Goal: Information Seeking & Learning: Learn about a topic

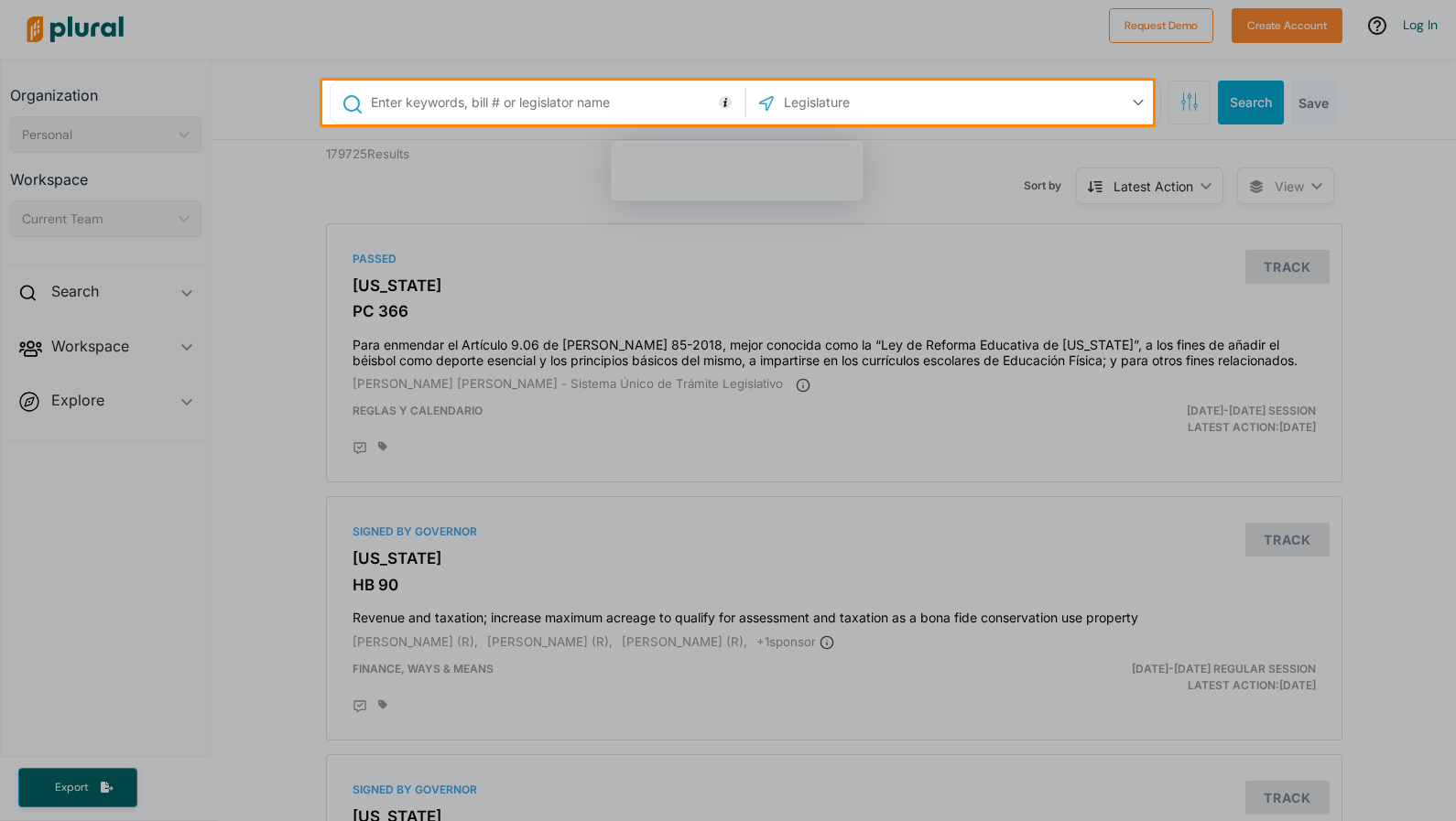
click at [145, 233] on div at bounding box center [728, 472] width 1456 height 696
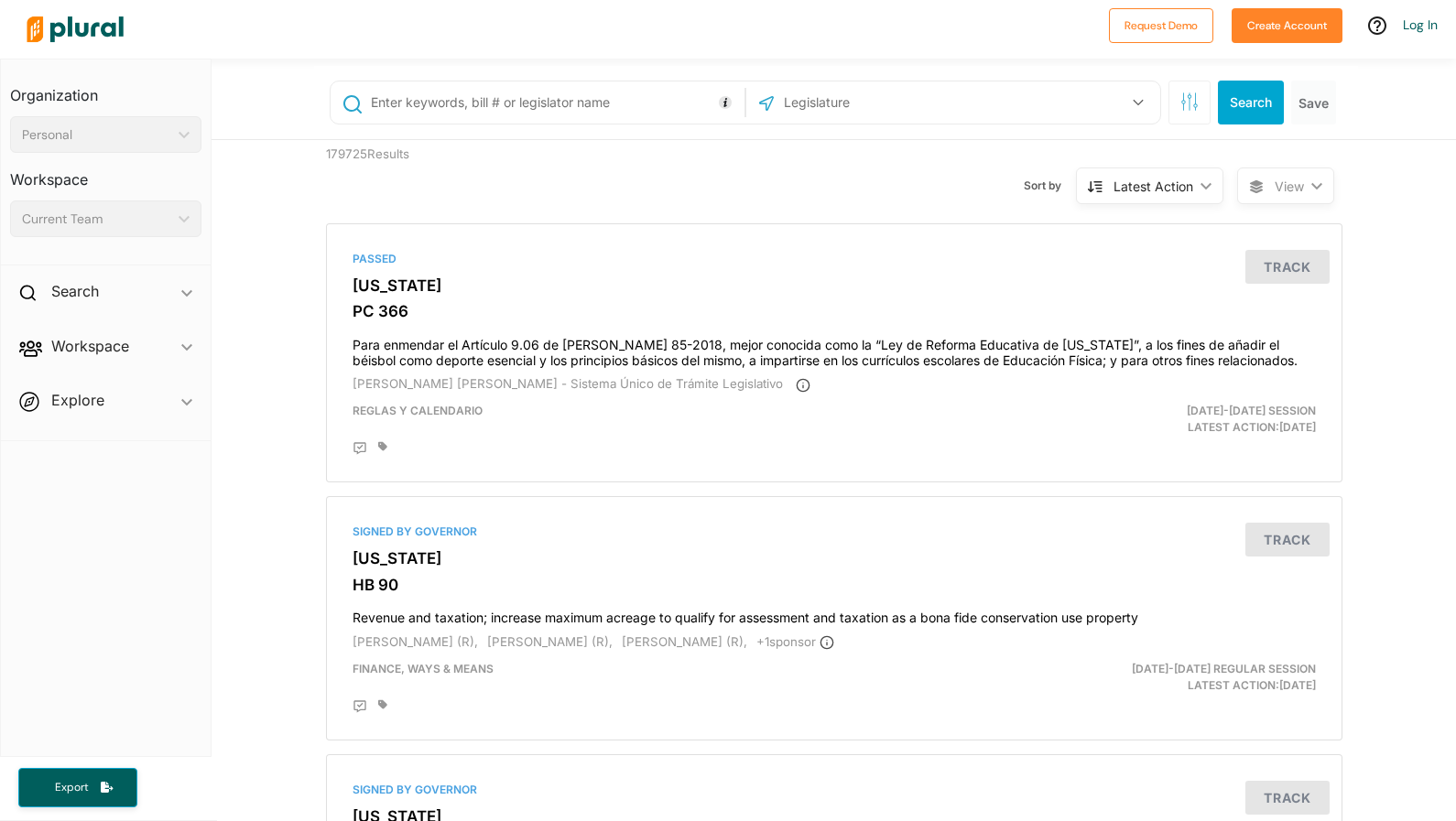
click at [1035, 115] on div "US Congress [US_STATE] [US_STATE] [US_STATE] [US_STATE] [US_STATE] [US_STATE] […" at bounding box center [954, 102] width 405 height 35
click at [1133, 106] on icon "button" at bounding box center [1138, 102] width 11 height 7
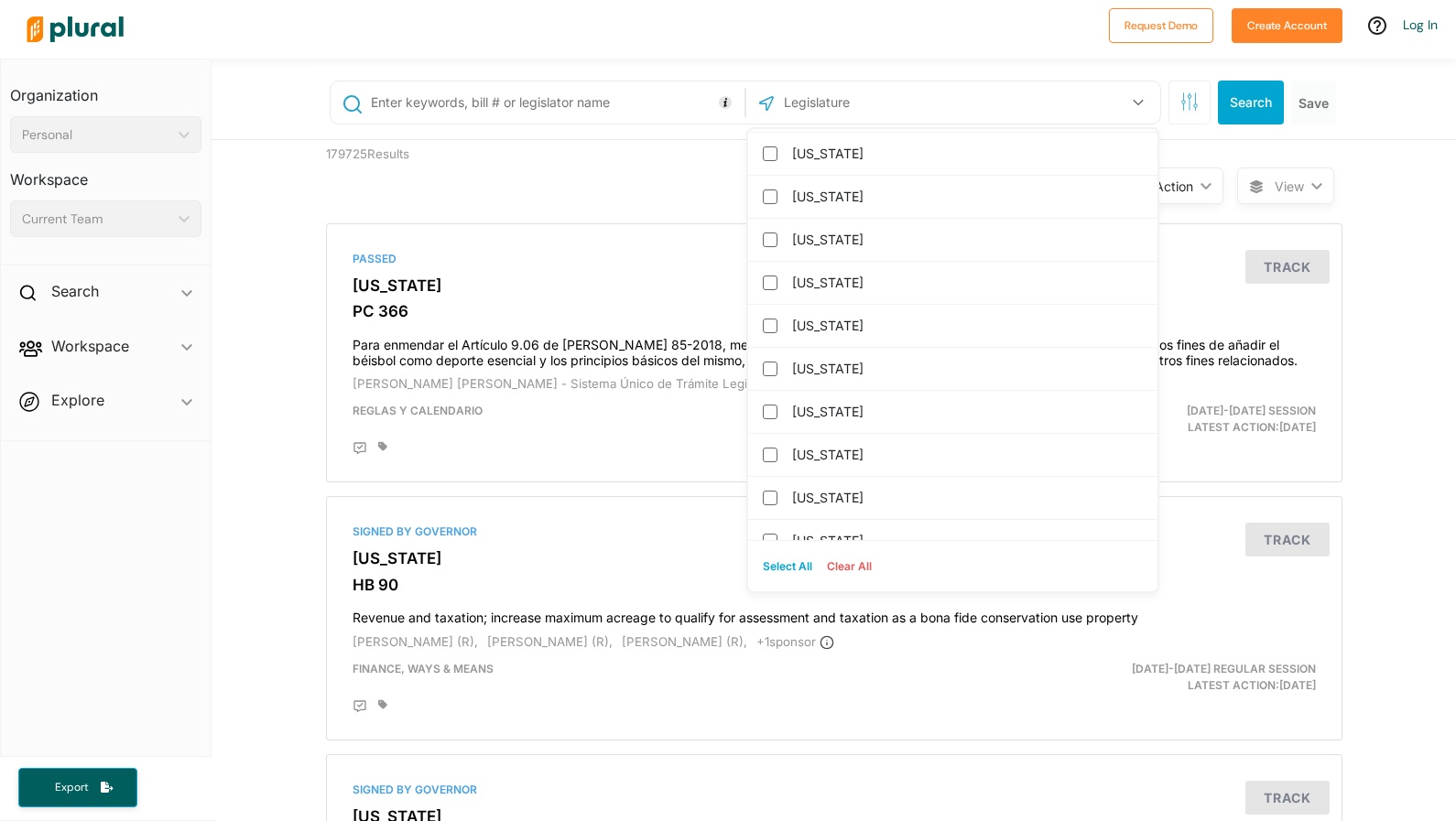
scroll to position [1870, 0]
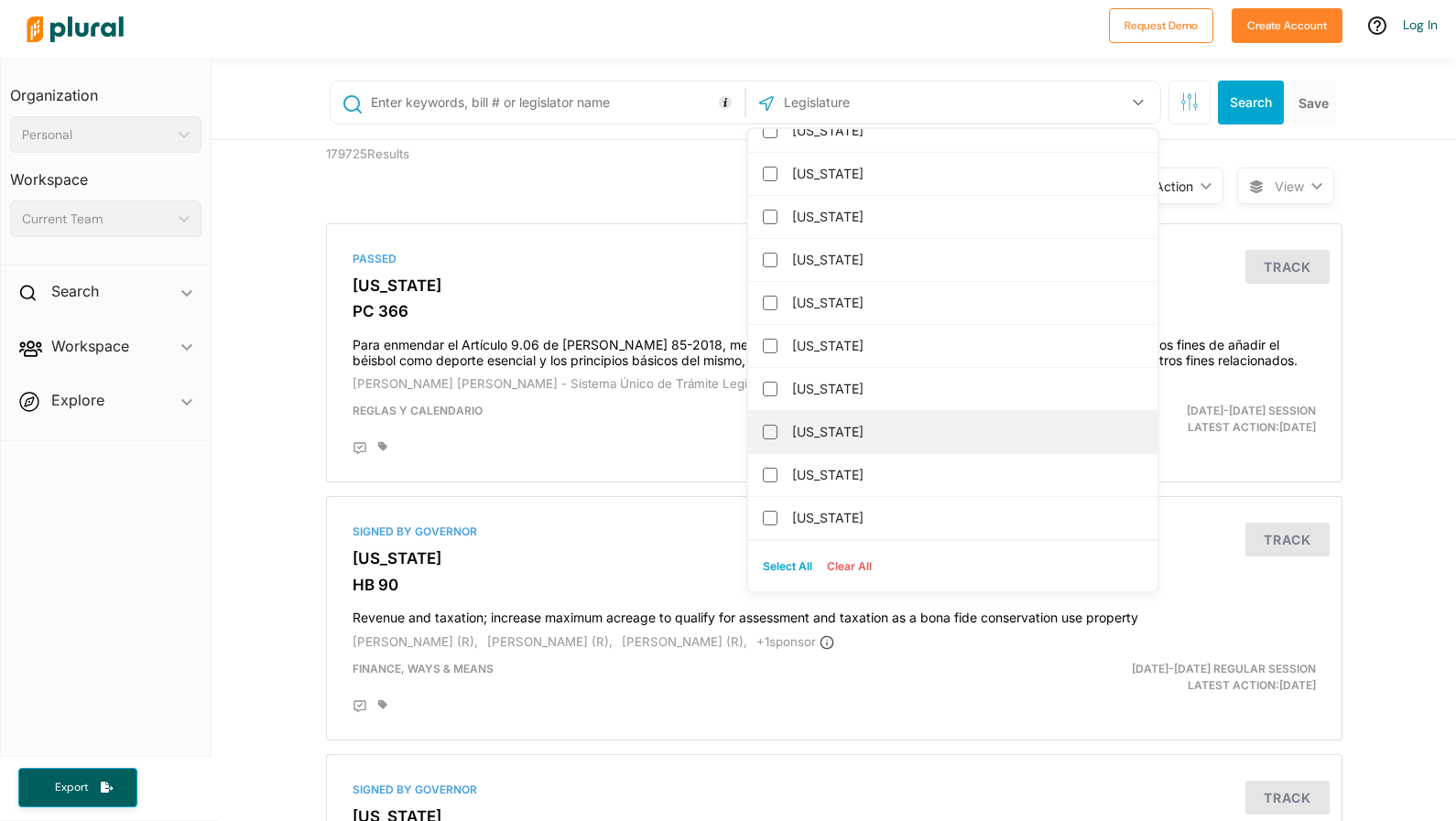
click at [903, 430] on label "[US_STATE]" at bounding box center [966, 432] width 347 height 28
click at [777, 430] on input "[US_STATE]" at bounding box center [770, 431] width 15 height 15
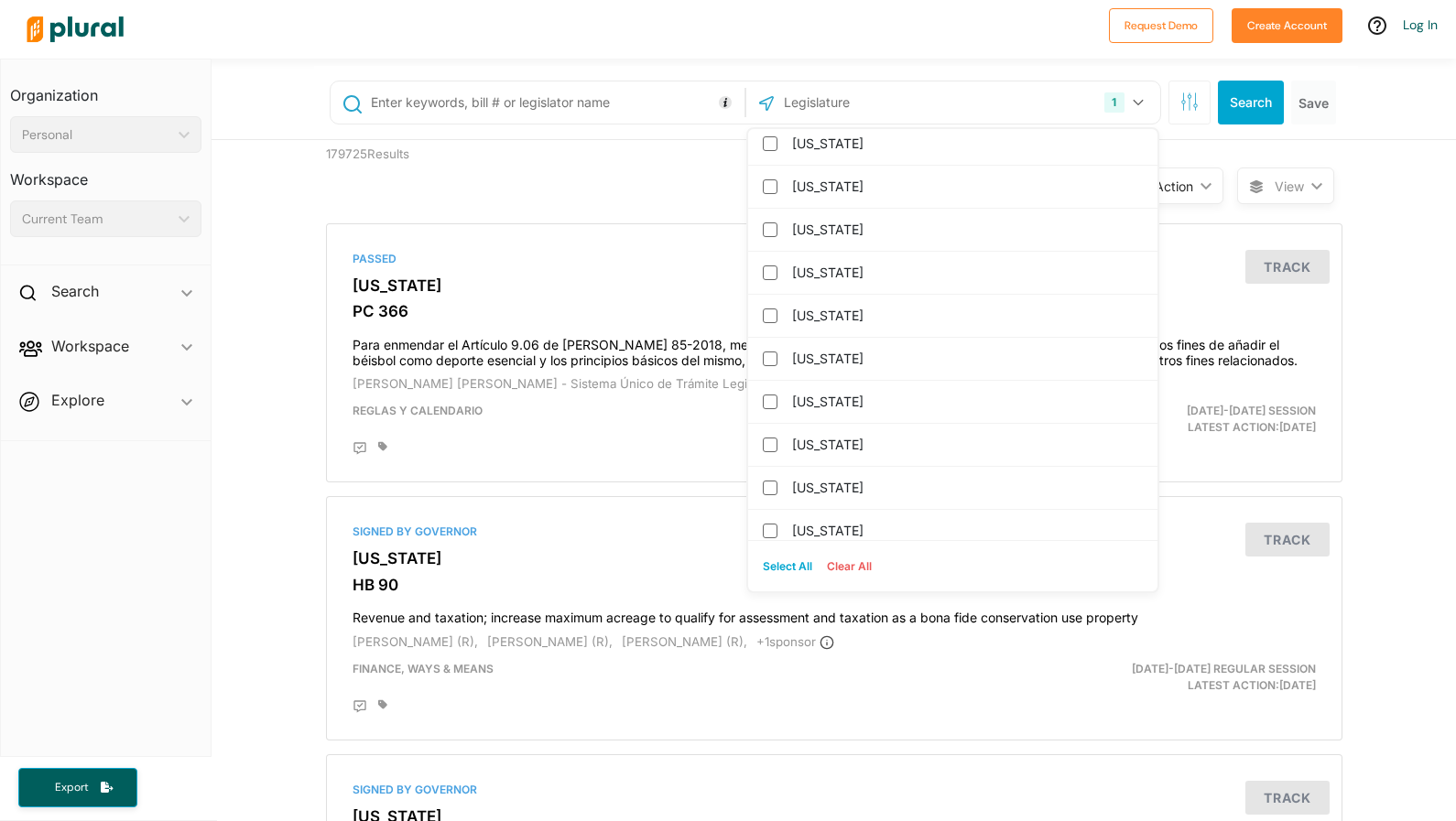
scroll to position [0, 0]
click at [1255, 97] on button "Search" at bounding box center [1251, 103] width 66 height 44
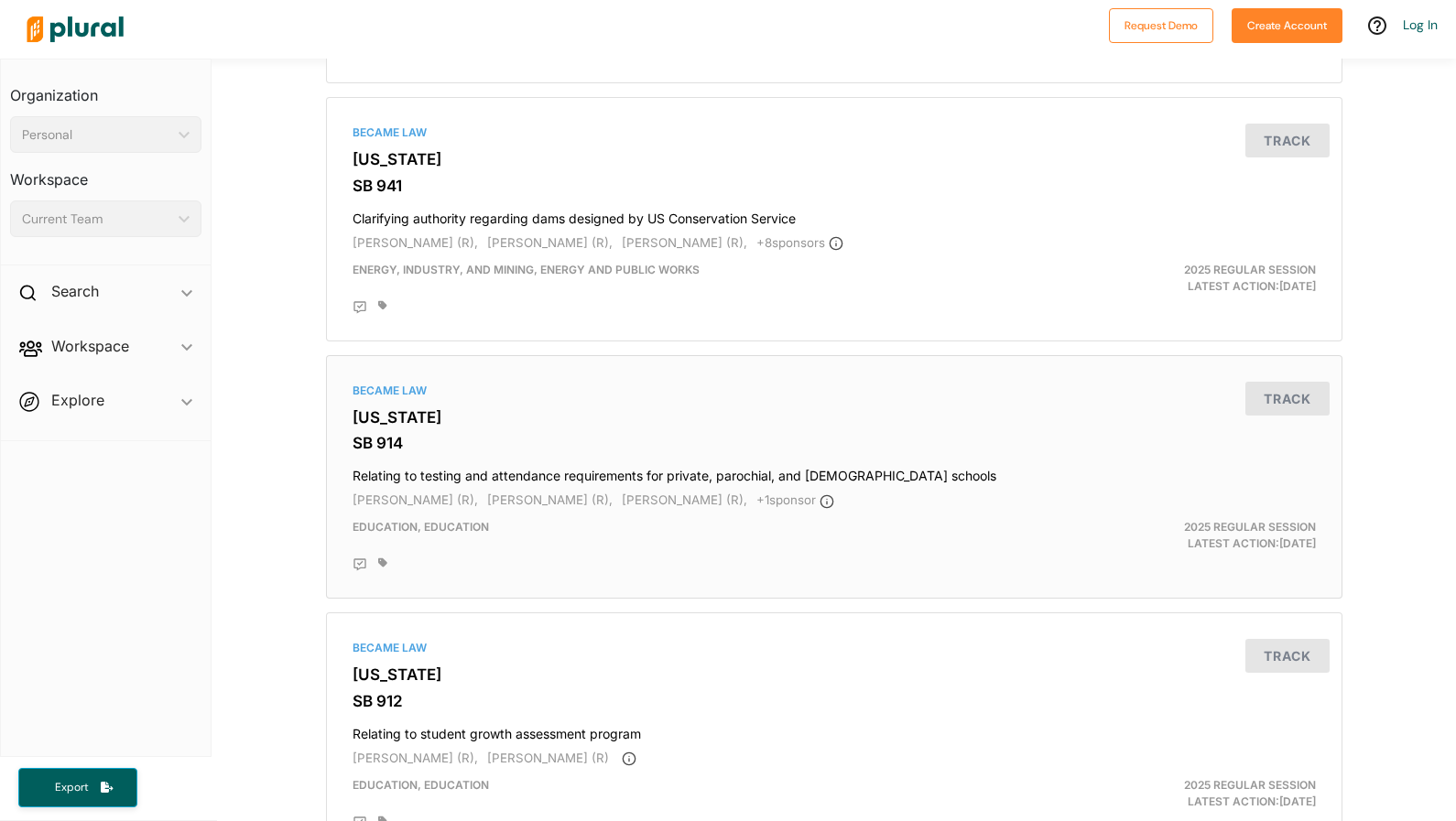
scroll to position [662, 0]
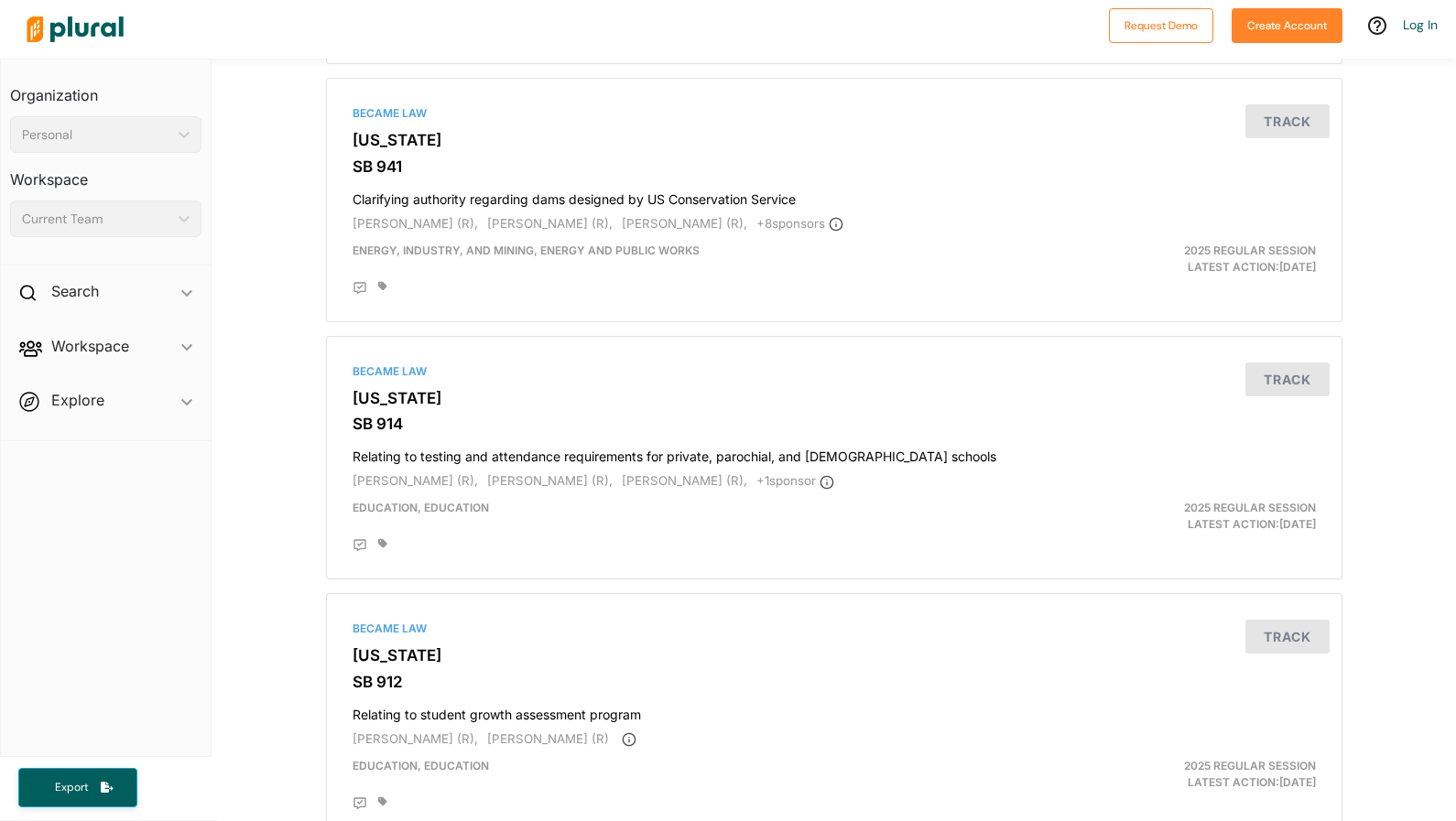
click at [175, 227] on div "Current Team ic_keyboard_arrow_down" at bounding box center [106, 218] width 191 height 37
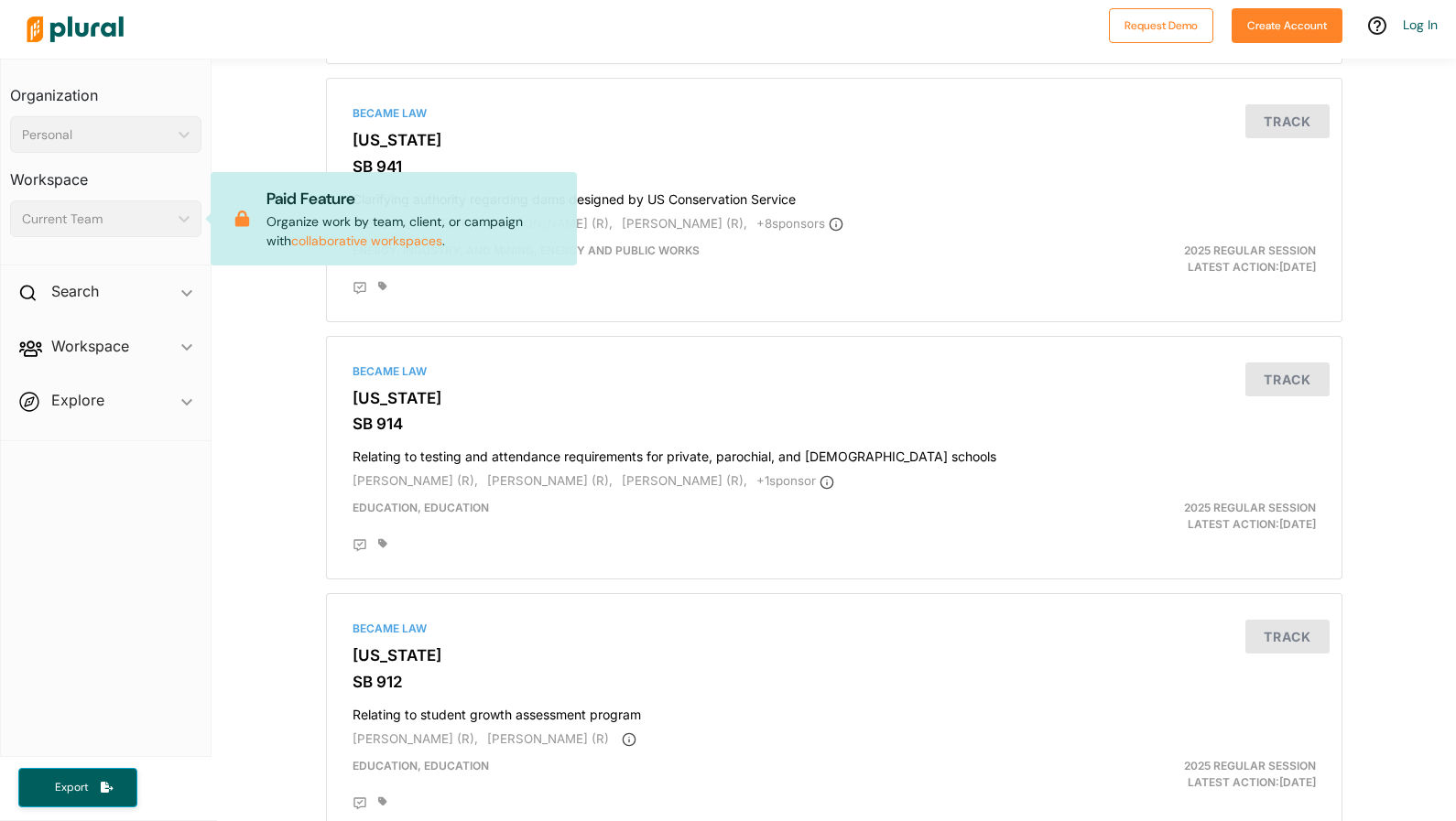
click at [177, 139] on div "Personal ic_keyboard_arrow_down" at bounding box center [106, 135] width 191 height 37
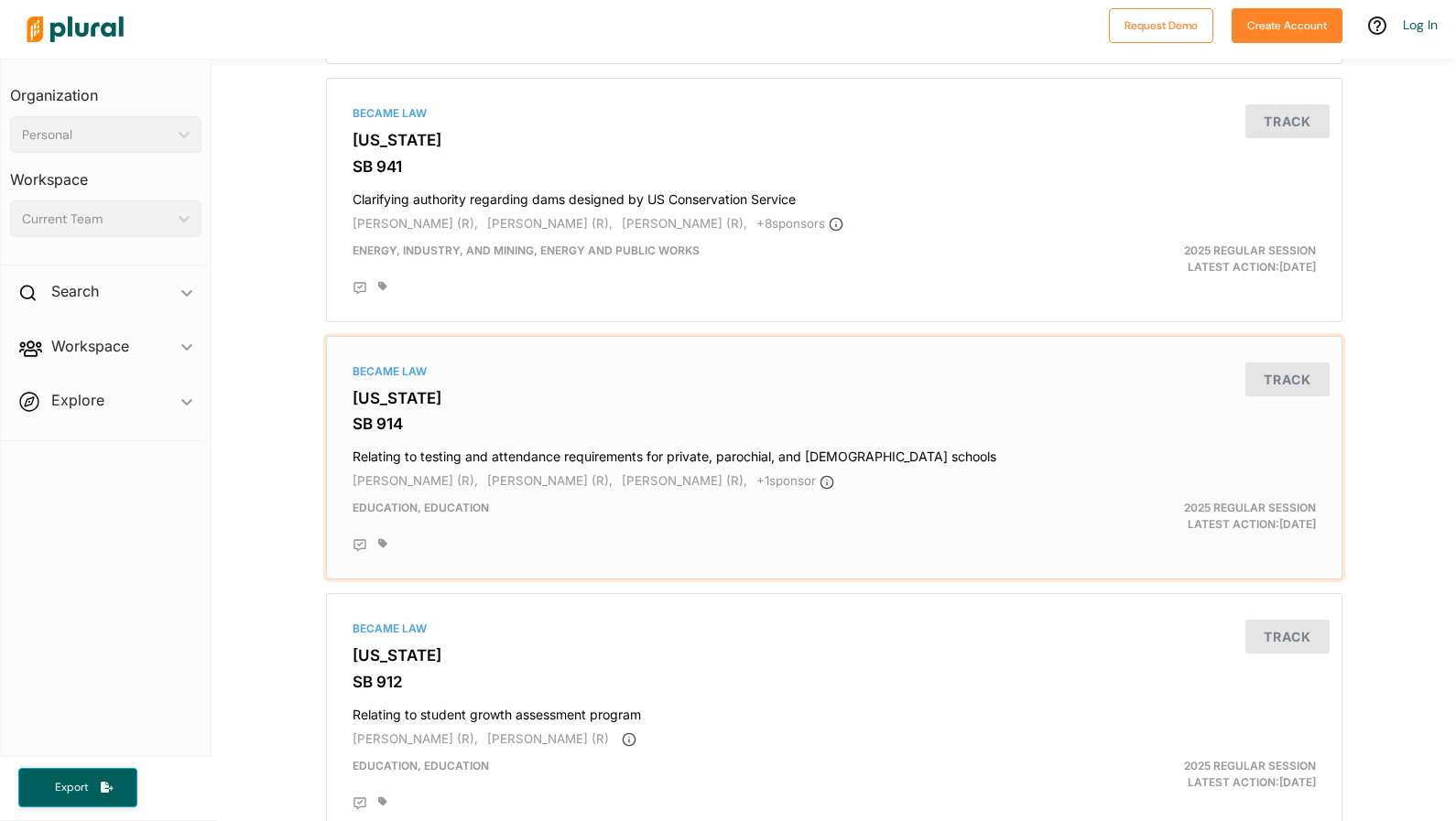
click at [660, 500] on div "Education, Education" at bounding box center [669, 516] width 661 height 33
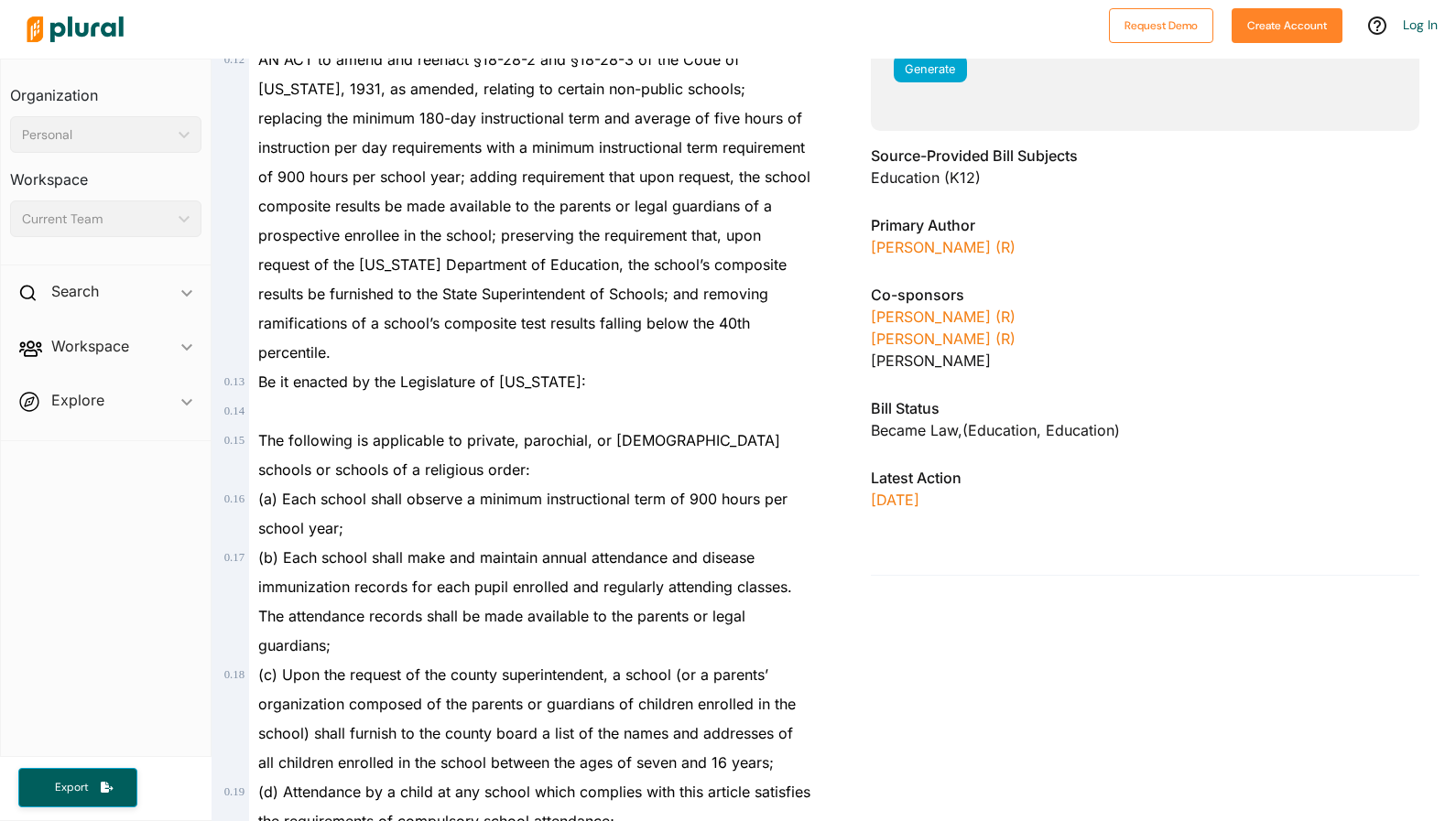
scroll to position [453, 0]
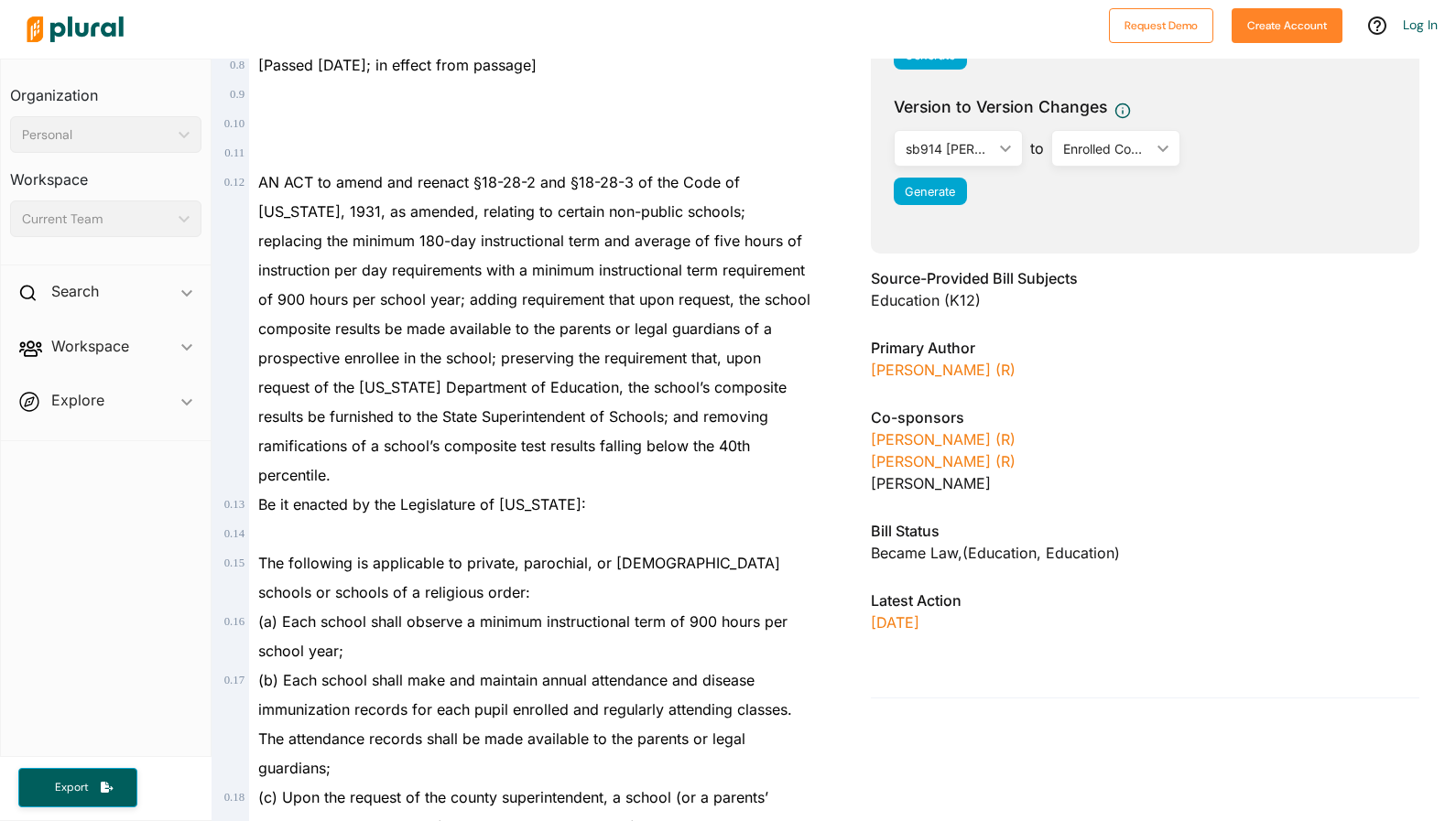
scroll to position [457, 0]
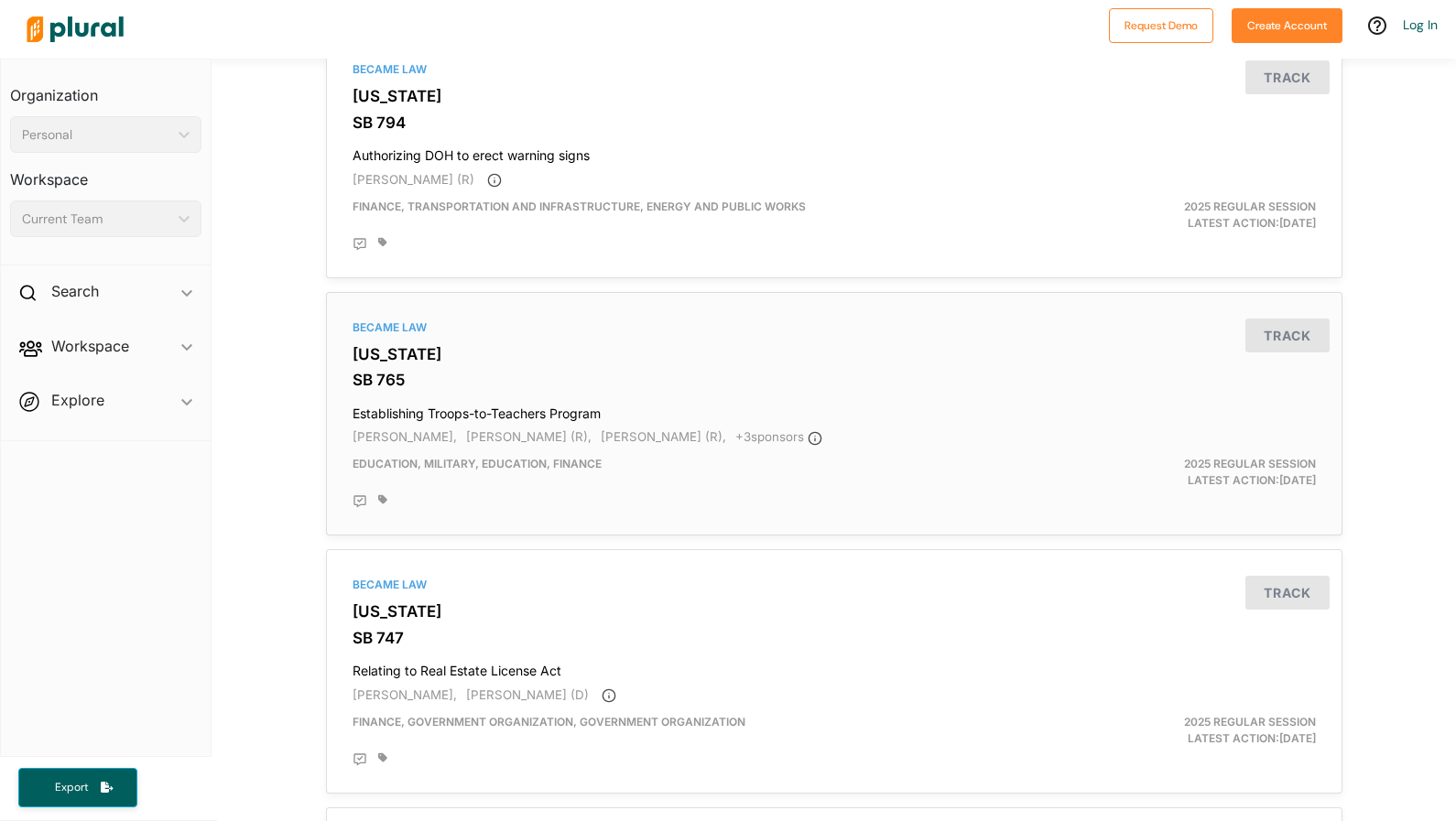
scroll to position [5342, 0]
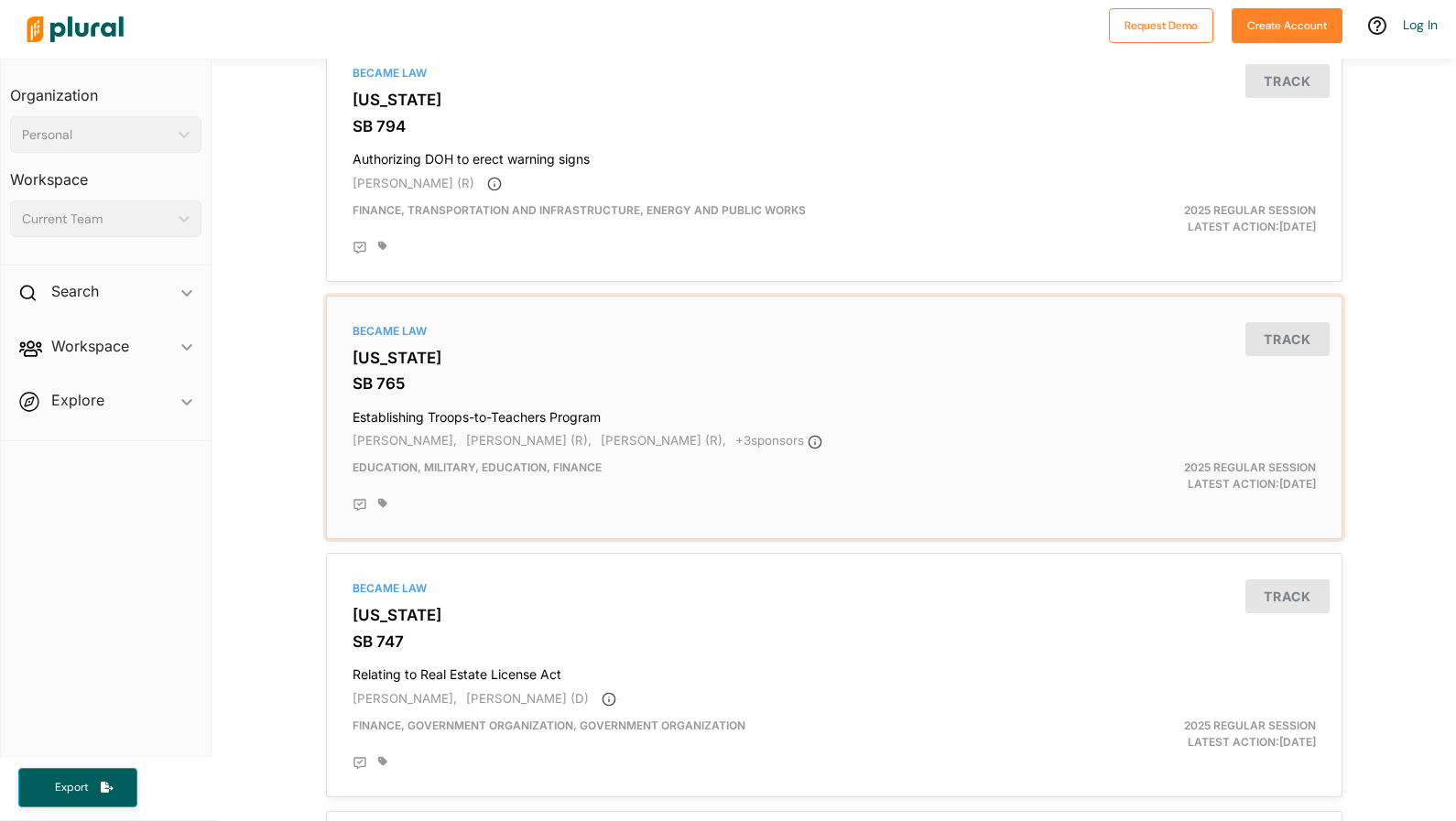
click at [589, 498] on div at bounding box center [847, 505] width 938 height 15
click at [679, 375] on h3 "SB 765" at bounding box center [834, 384] width 964 height 18
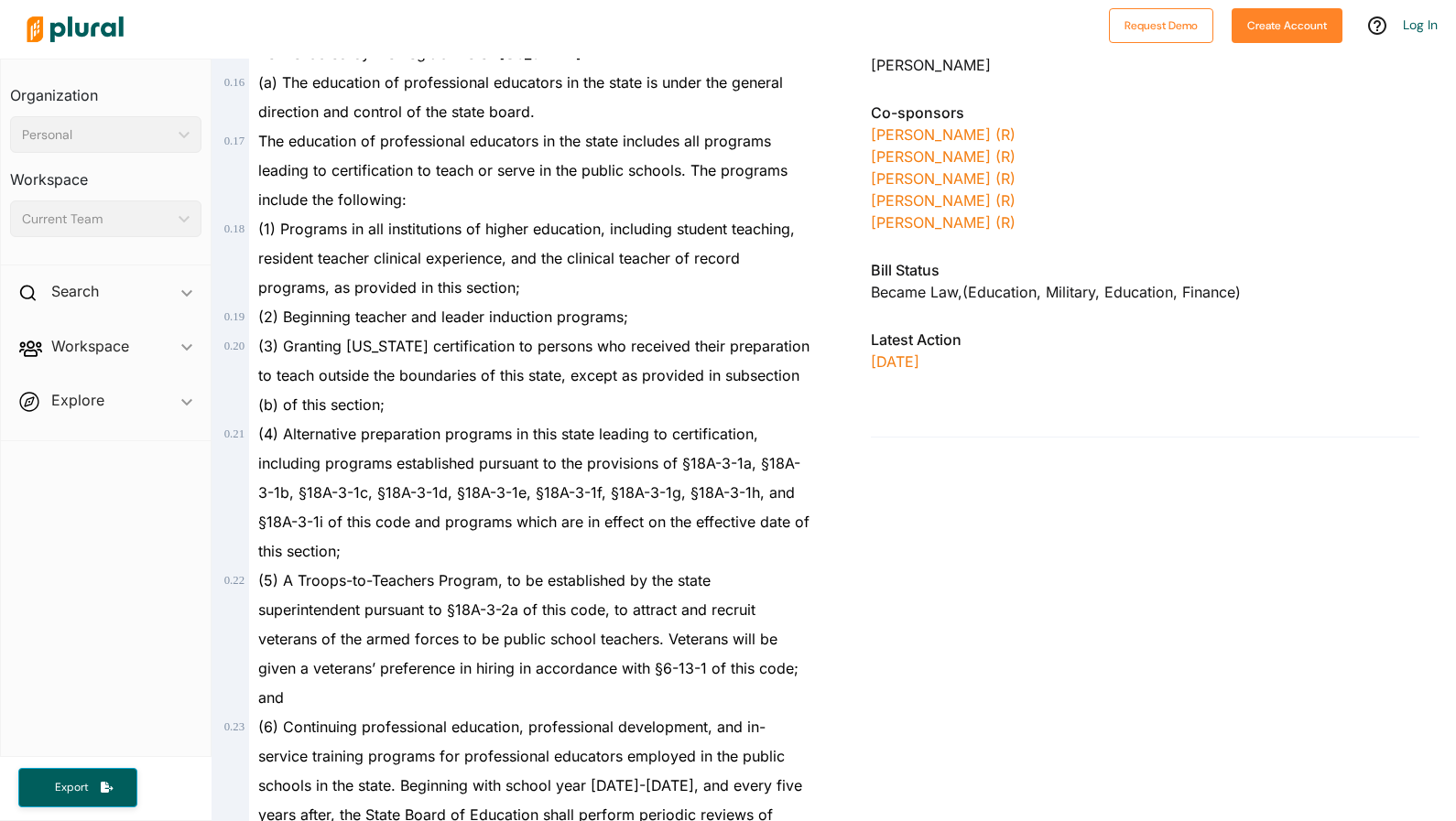
scroll to position [809, 0]
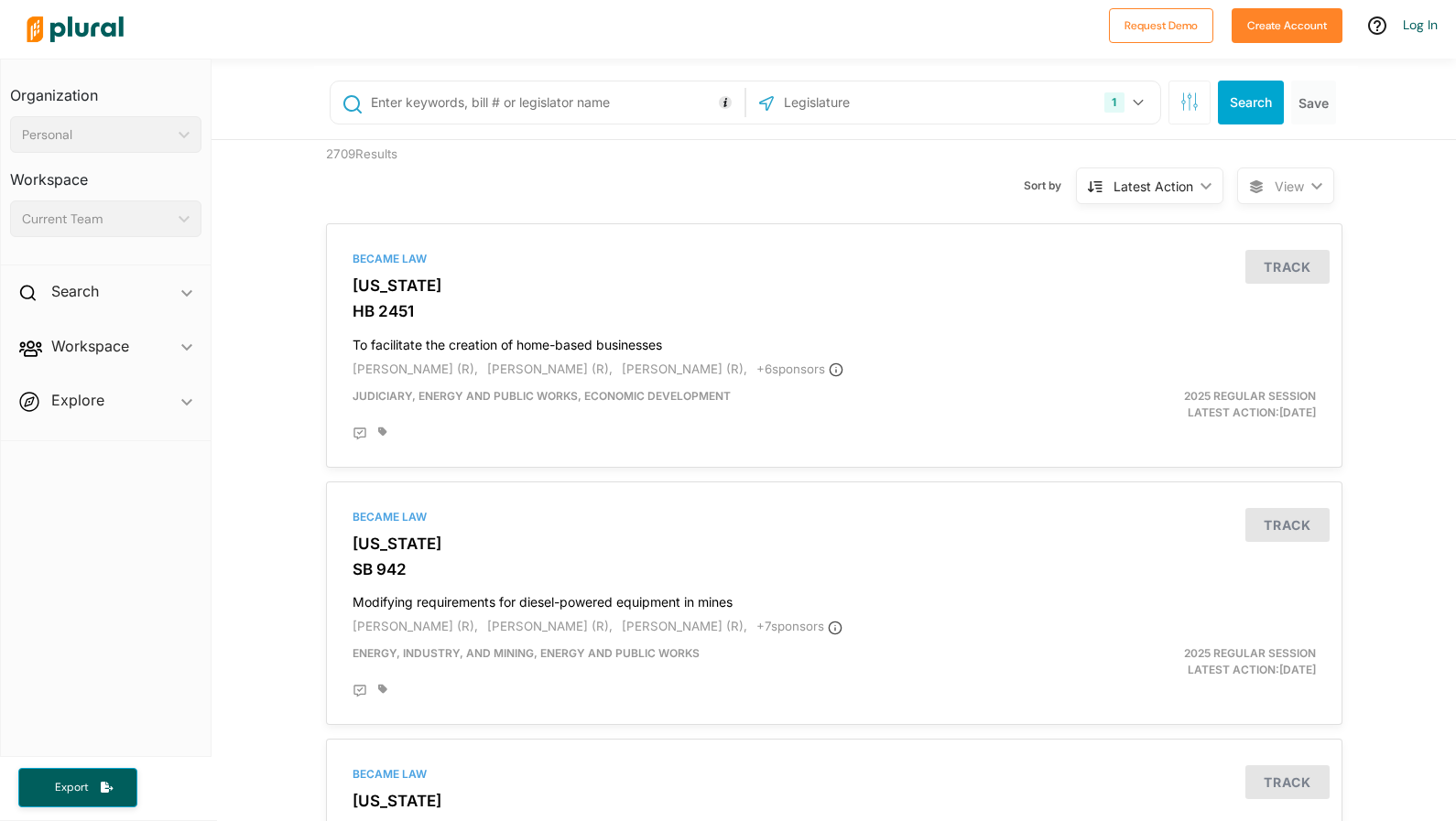
click at [1181, 109] on icon "button" at bounding box center [1190, 102] width 18 height 18
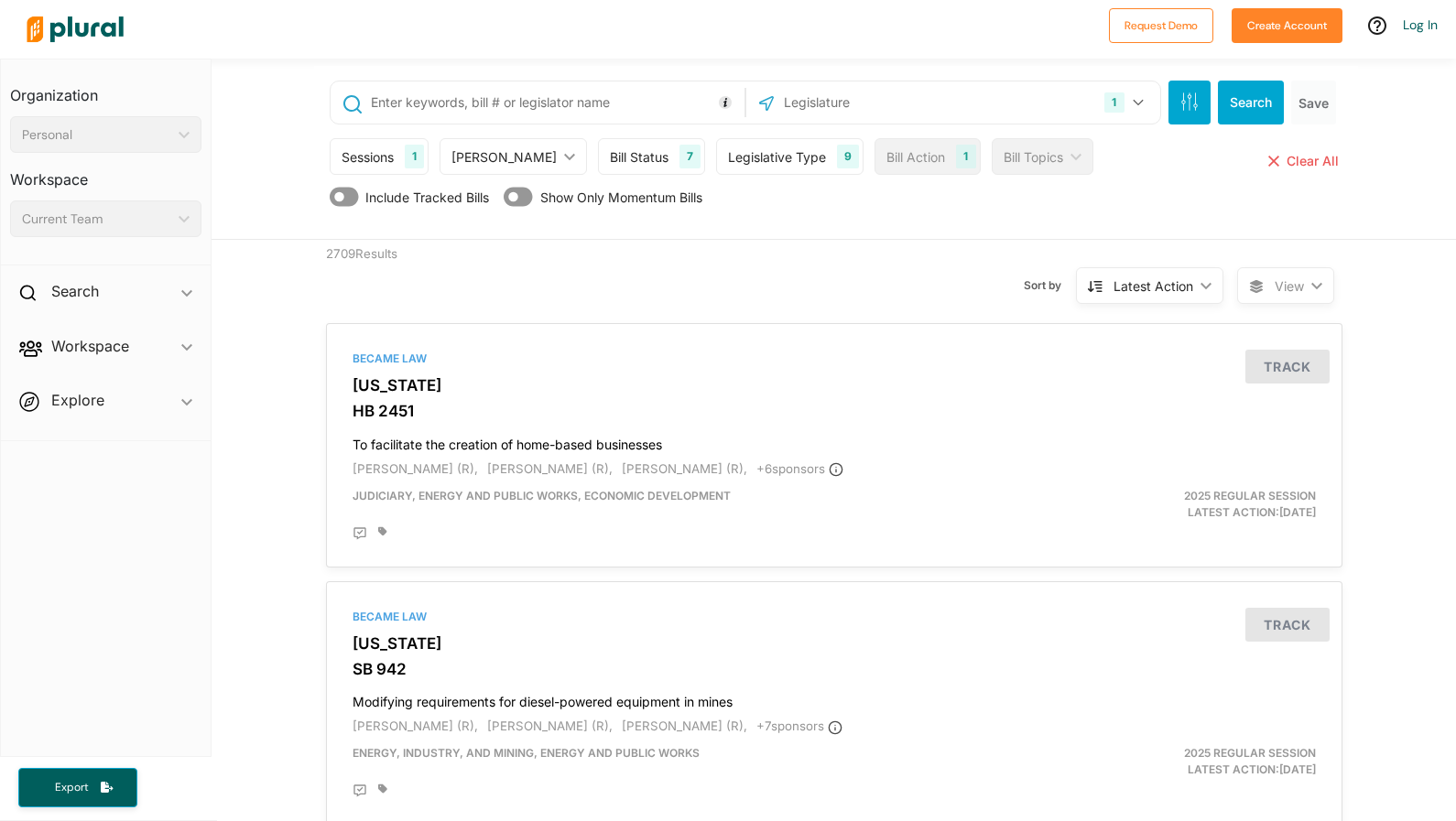
click at [518, 165] on div "[PERSON_NAME] ic_keyboard_arrow_down" at bounding box center [513, 156] width 147 height 37
click at [1187, 96] on icon "button" at bounding box center [1189, 97] width 4 height 4
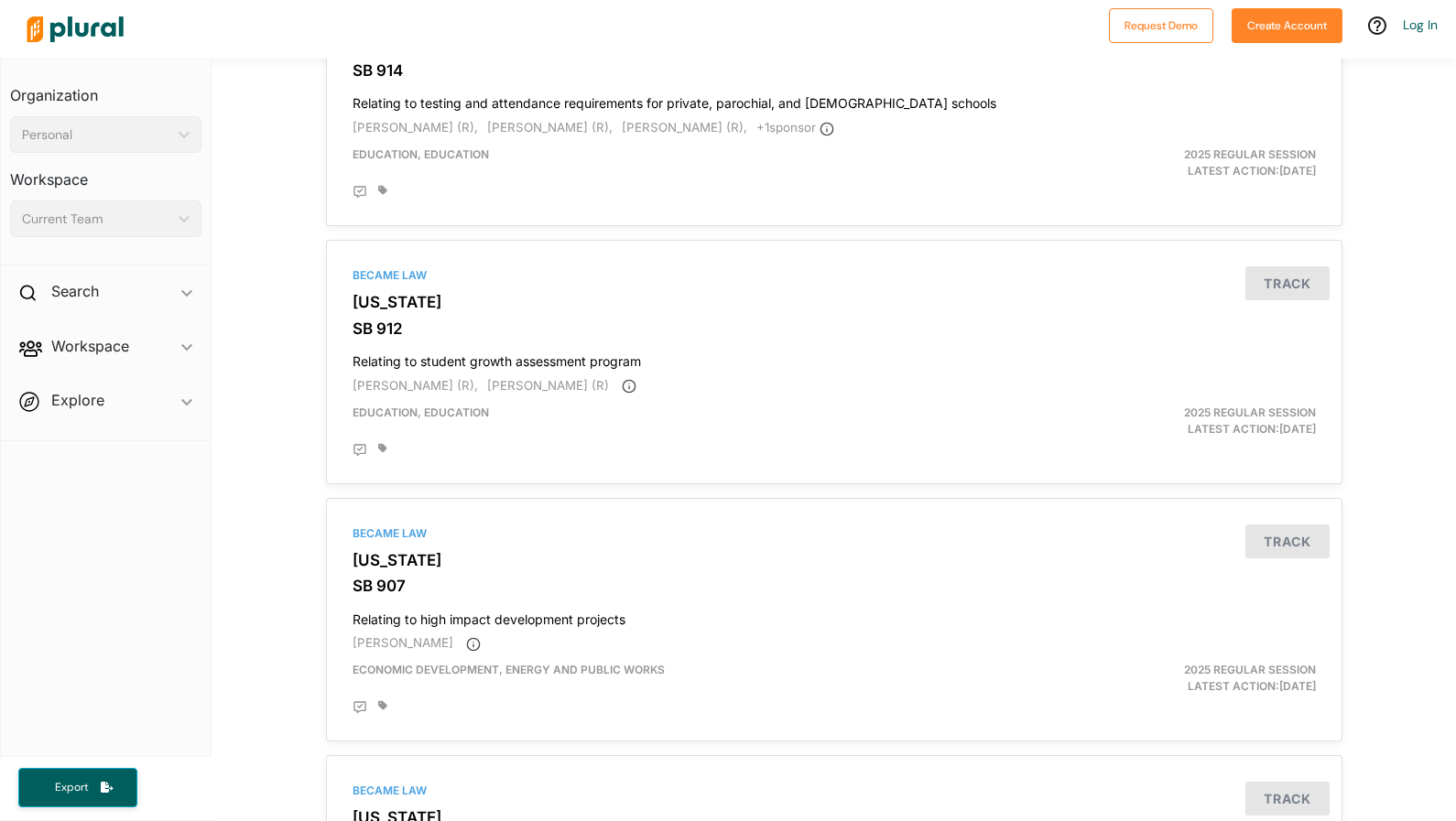
scroll to position [1014, 0]
drag, startPoint x: 389, startPoint y: 269, endPoint x: 390, endPoint y: 259, distance: 10.0
click at [399, 278] on div "Became Law [US_STATE] SB 912 Relating to student growth assessment program [PER…" at bounding box center [834, 362] width 1001 height 228
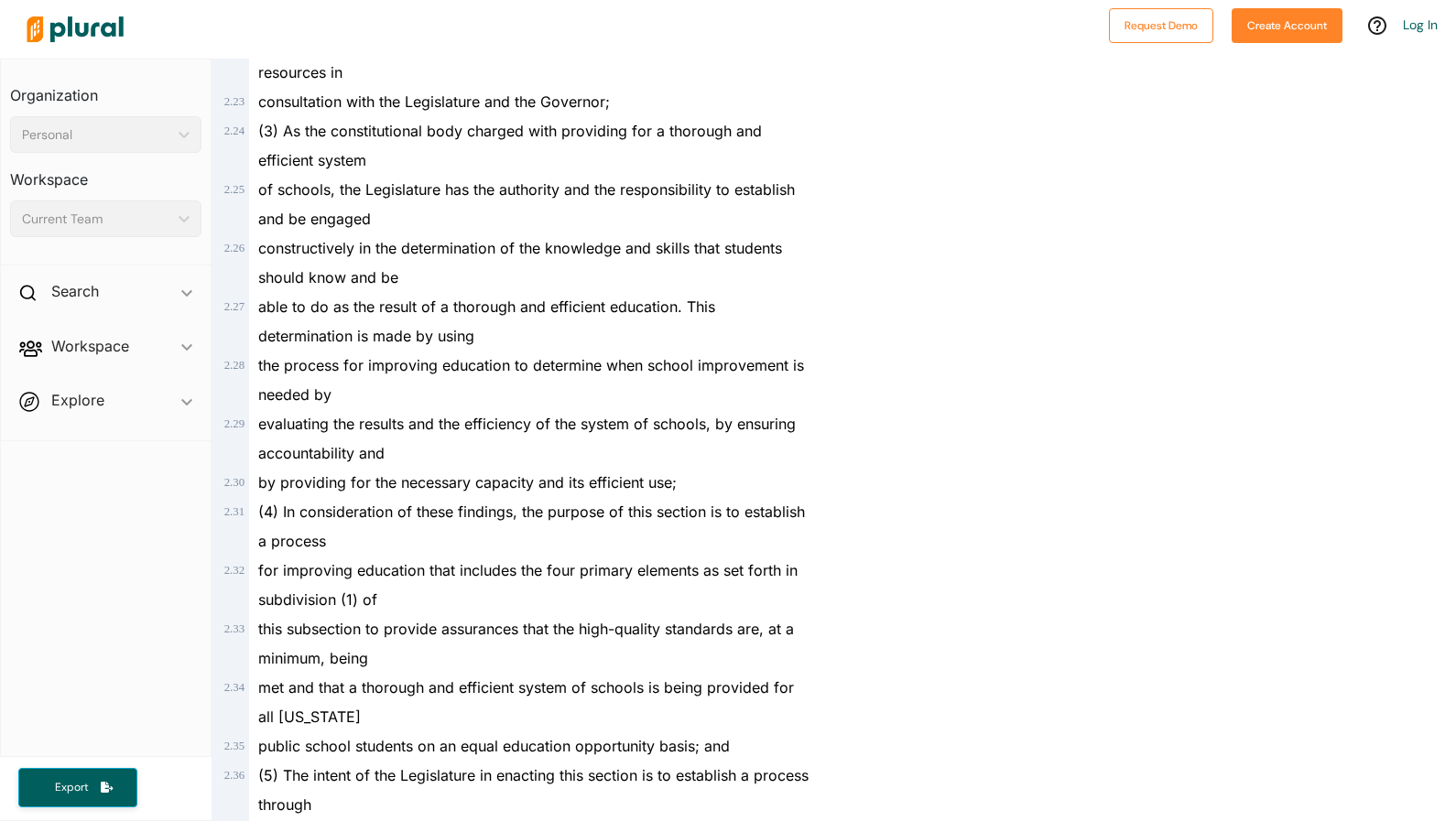
scroll to position [2230, 0]
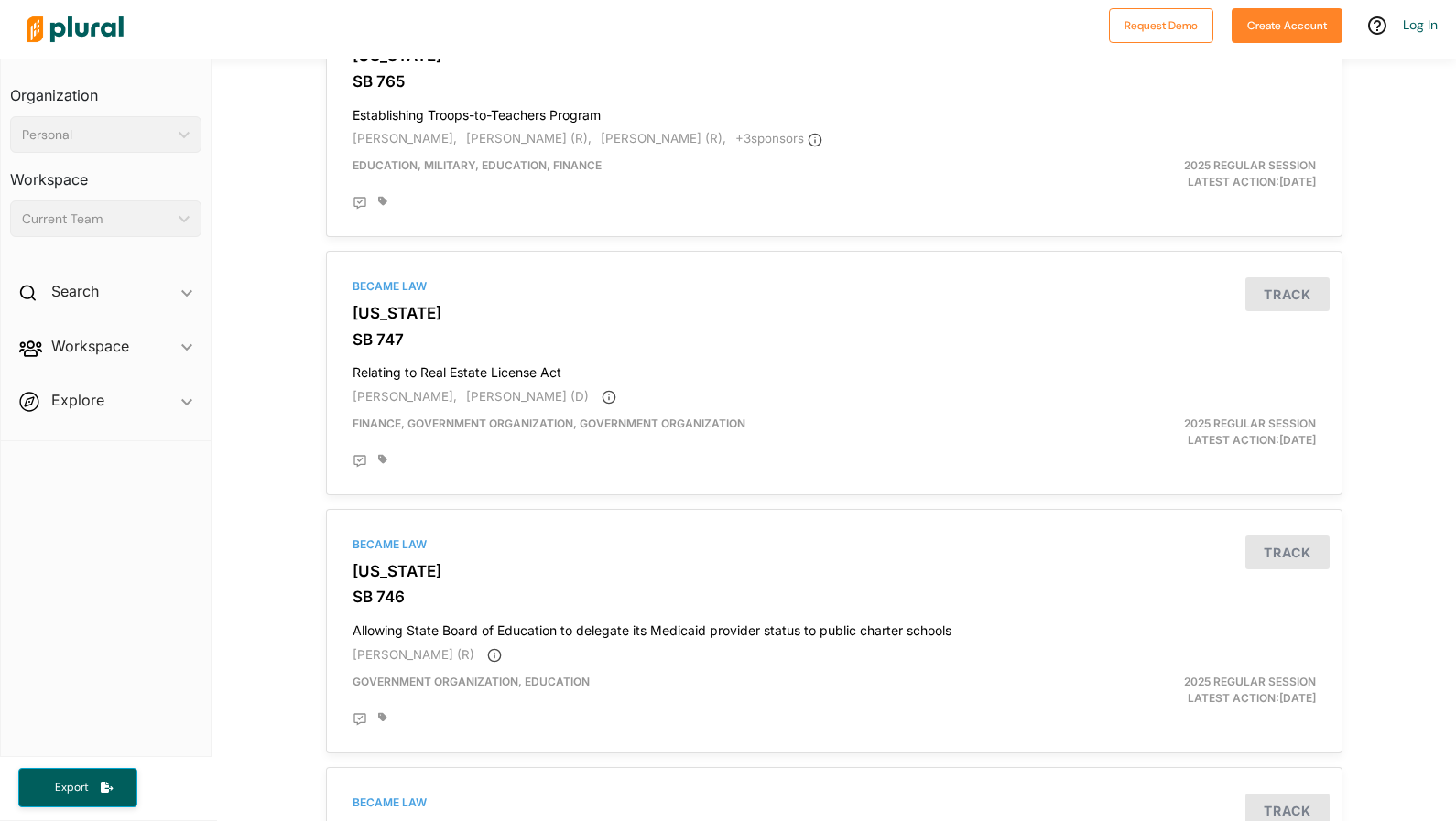
scroll to position [5890, 0]
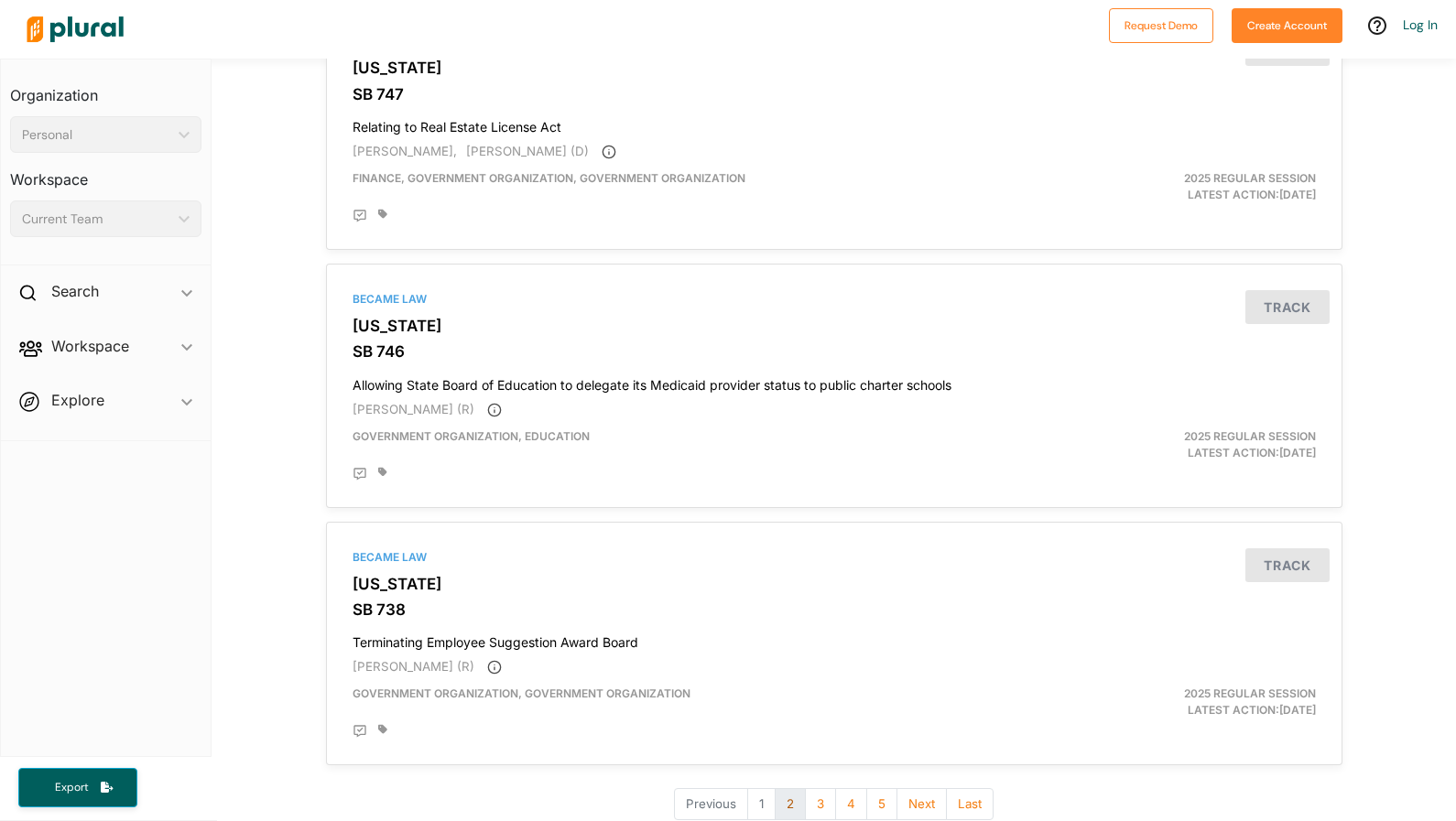
click at [775, 788] on button "2" at bounding box center [790, 804] width 31 height 32
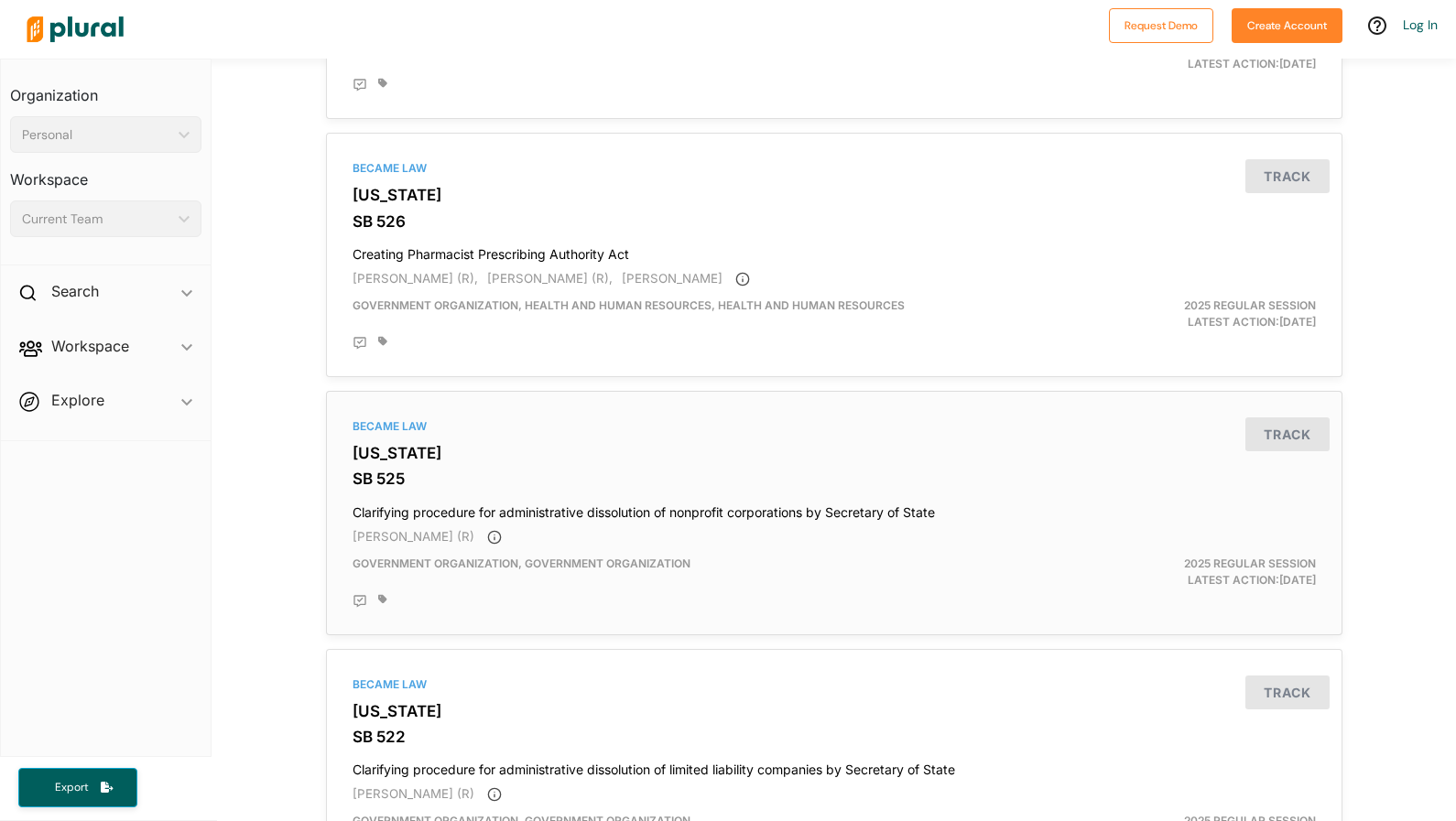
scroll to position [5890, 0]
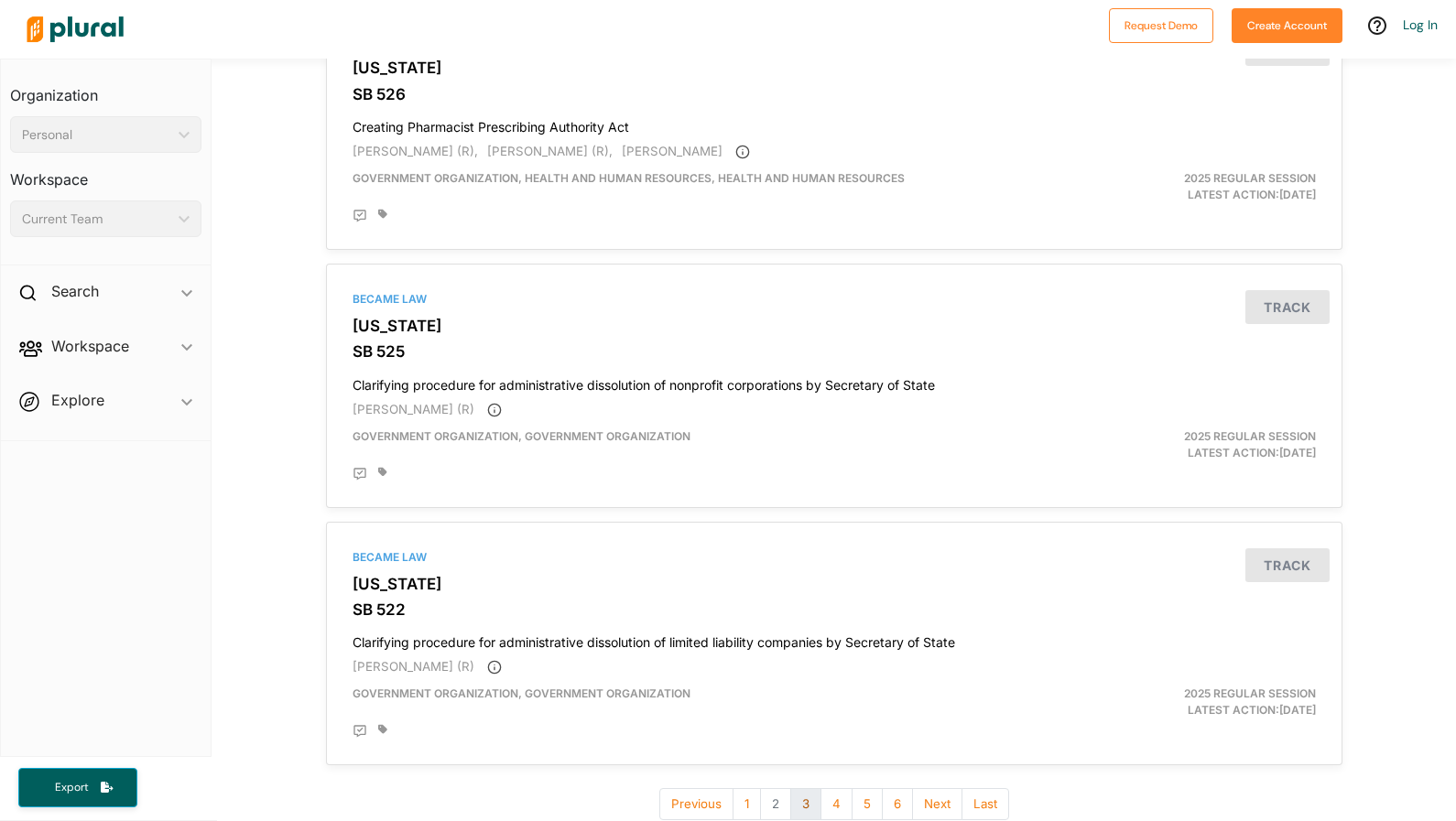
click at [804, 788] on button "3" at bounding box center [805, 804] width 31 height 32
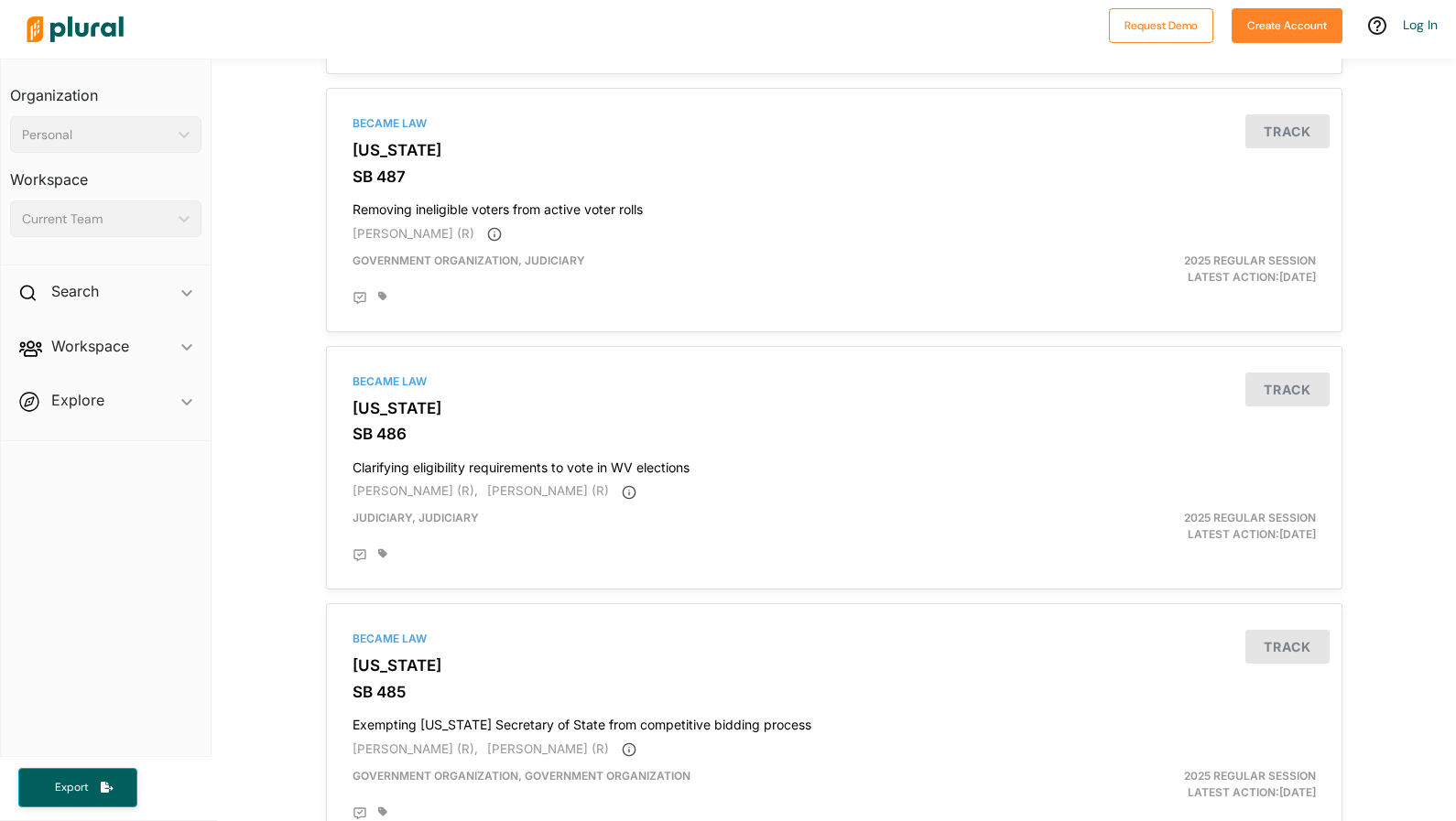
scroll to position [1191, 0]
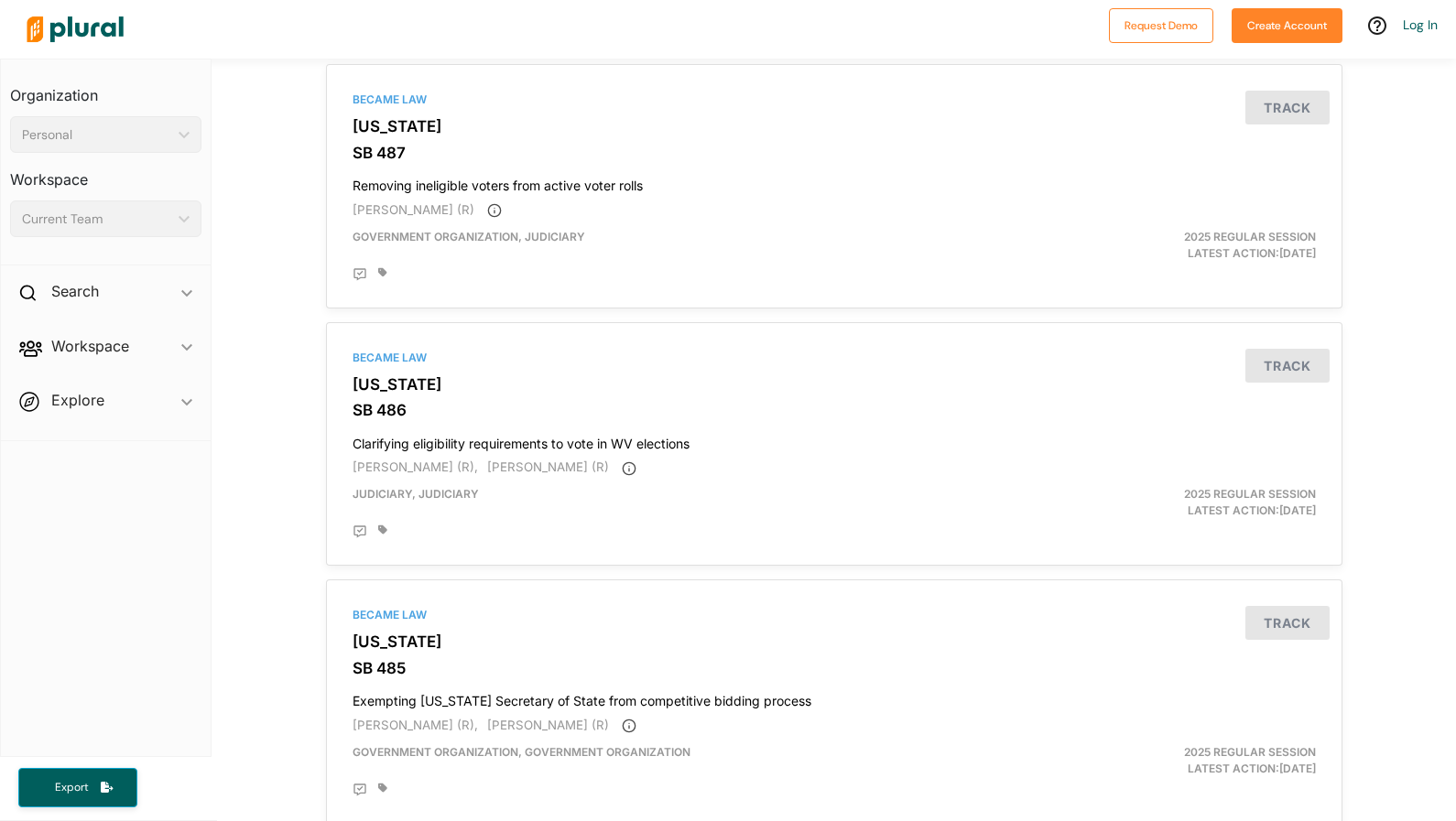
drag, startPoint x: 1451, startPoint y: 126, endPoint x: 1420, endPoint y: 266, distance: 143.4
drag, startPoint x: 1432, startPoint y: 255, endPoint x: 1436, endPoint y: 279, distance: 24.3
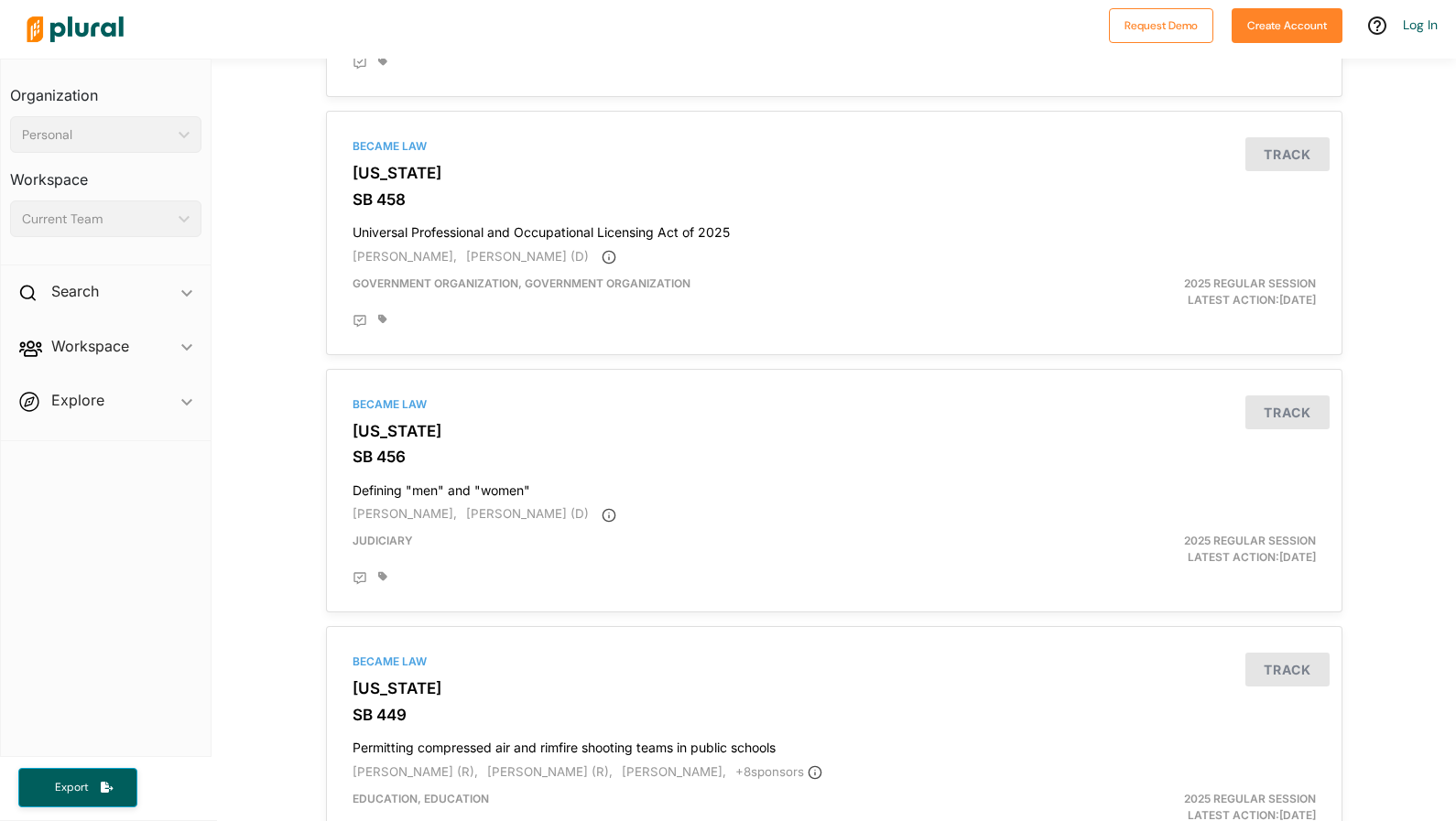
scroll to position [2965, 0]
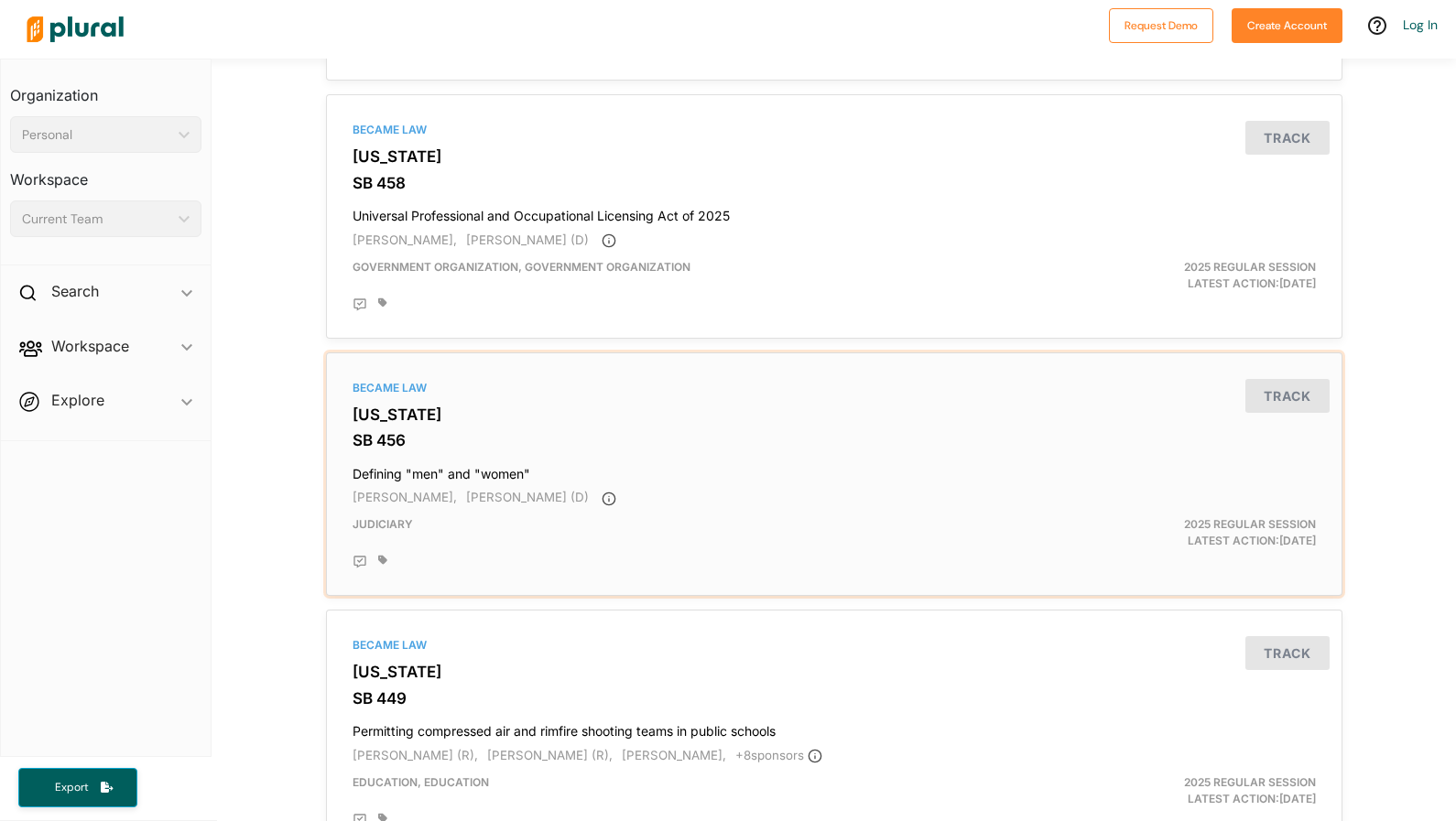
click at [403, 368] on div "Became Law [US_STATE] SB 456 Defining "men" and "women" [PERSON_NAME] (D) Judic…" at bounding box center [834, 474] width 1001 height 228
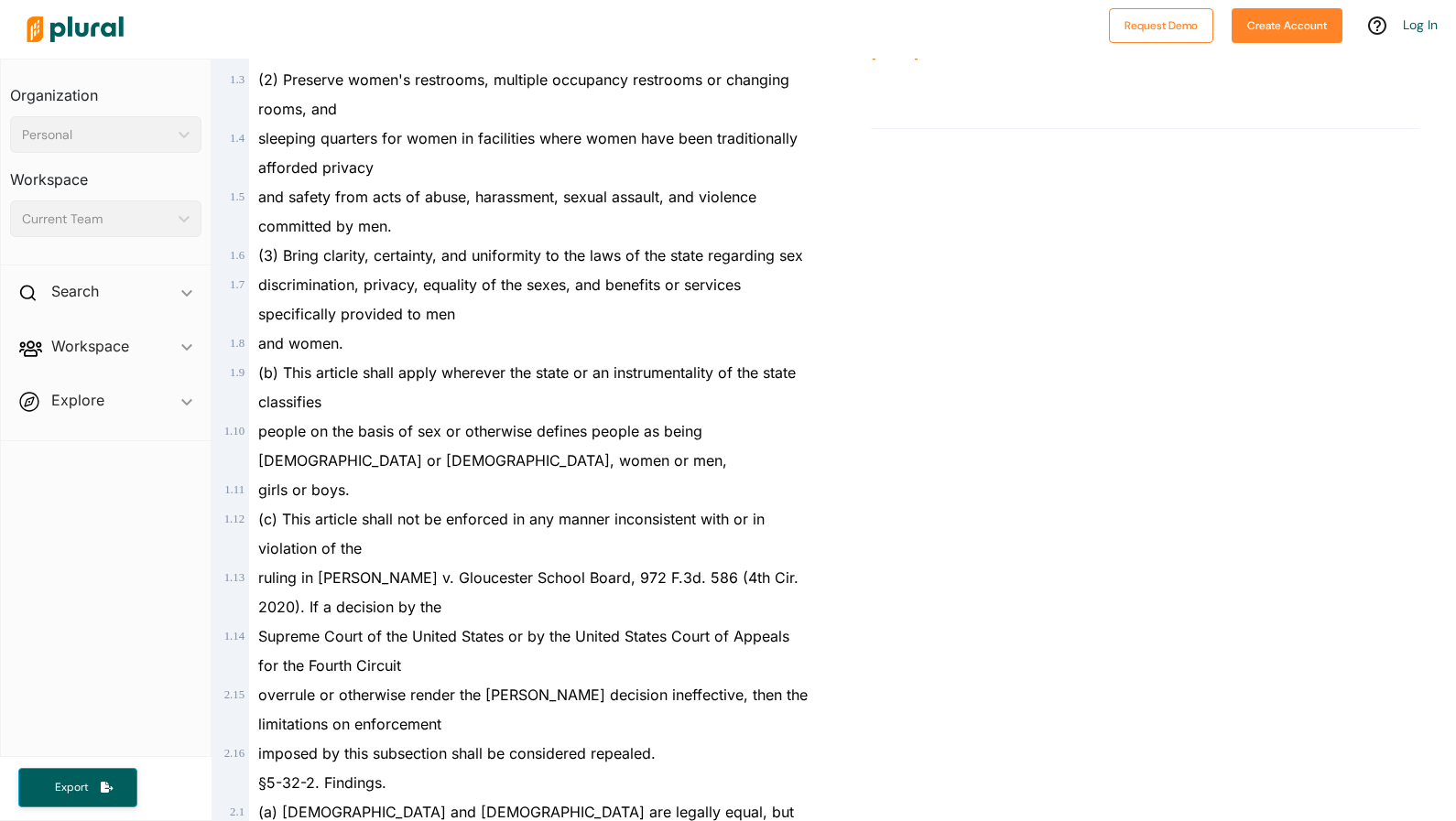
scroll to position [920, 0]
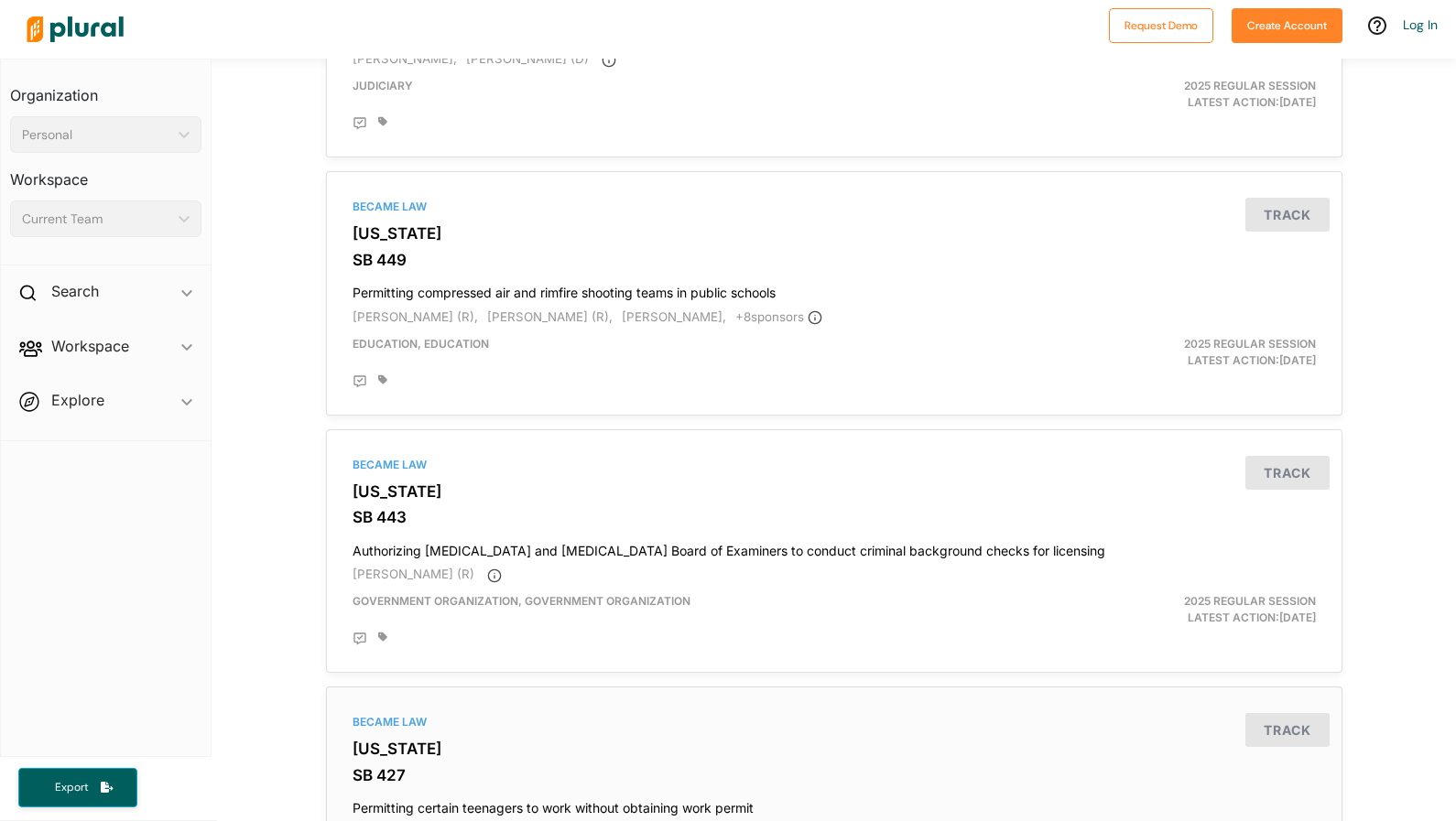
scroll to position [3203, 0]
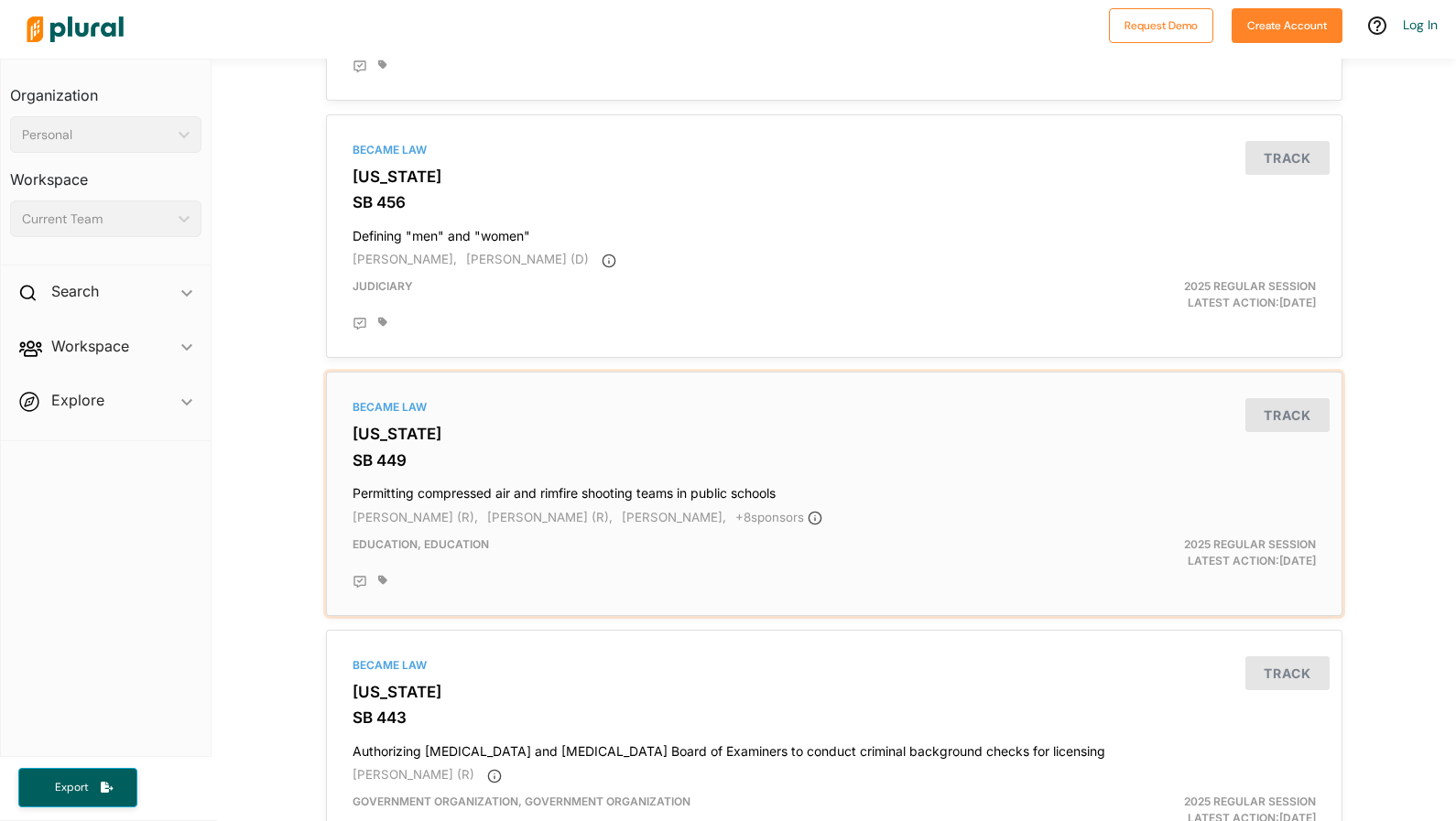
click at [501, 500] on div "Became Law [US_STATE] SB 449 Permitting compressed air and rimfire shooting tea…" at bounding box center [834, 493] width 1001 height 228
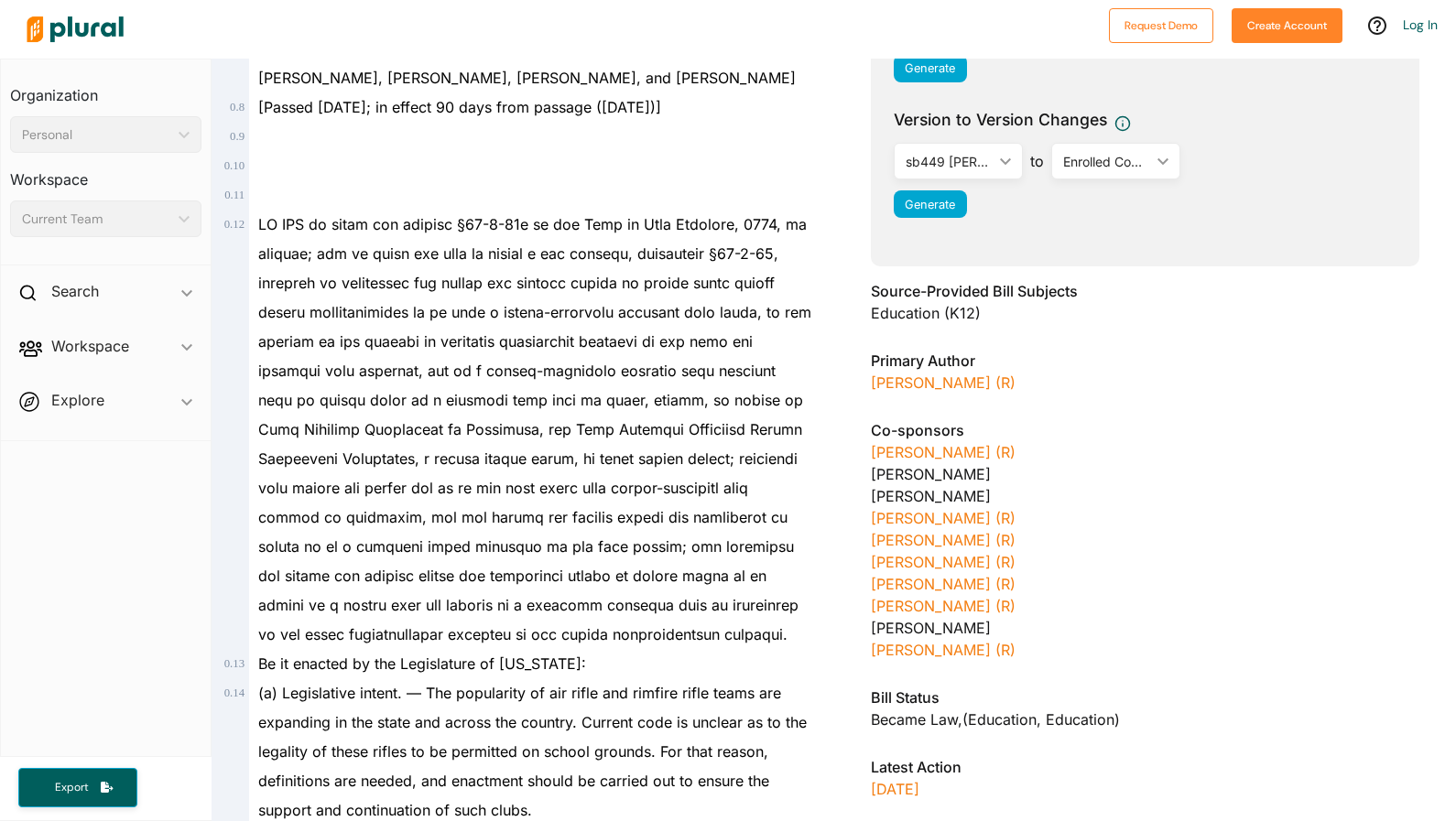
scroll to position [511, 0]
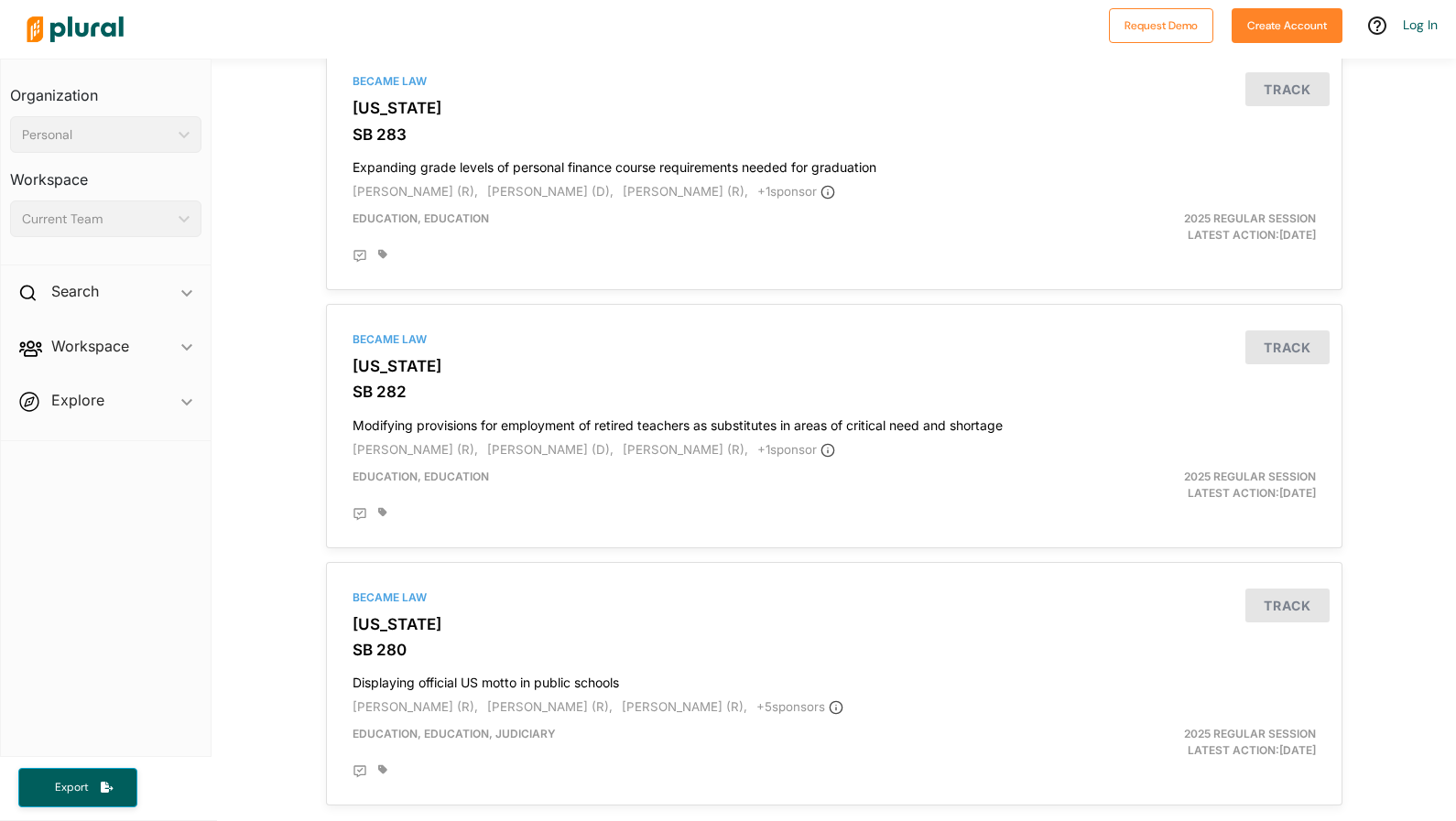
scroll to position [5890, 0]
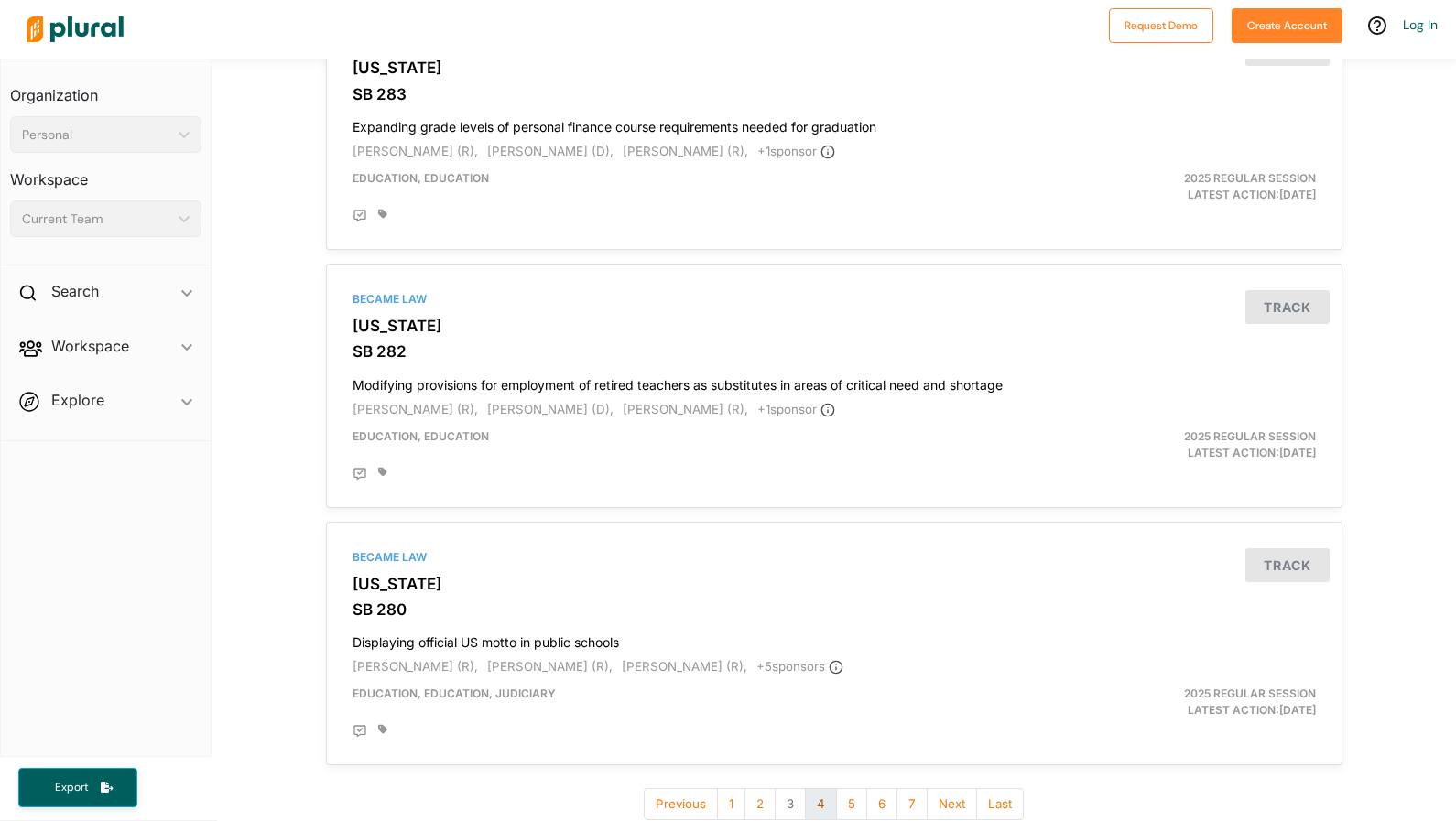
click at [820, 788] on button "4" at bounding box center [821, 804] width 32 height 32
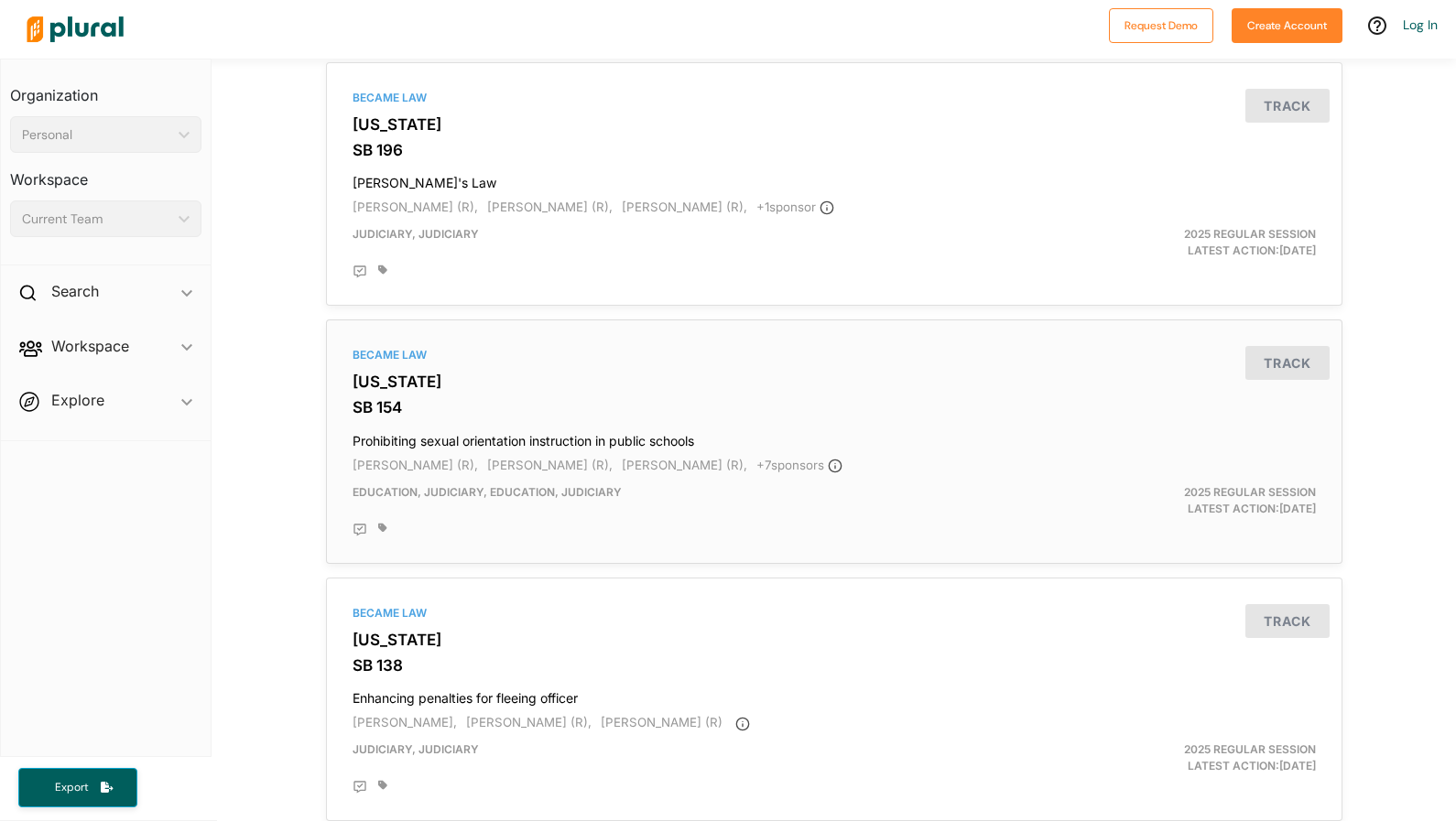
scroll to position [2298, 0]
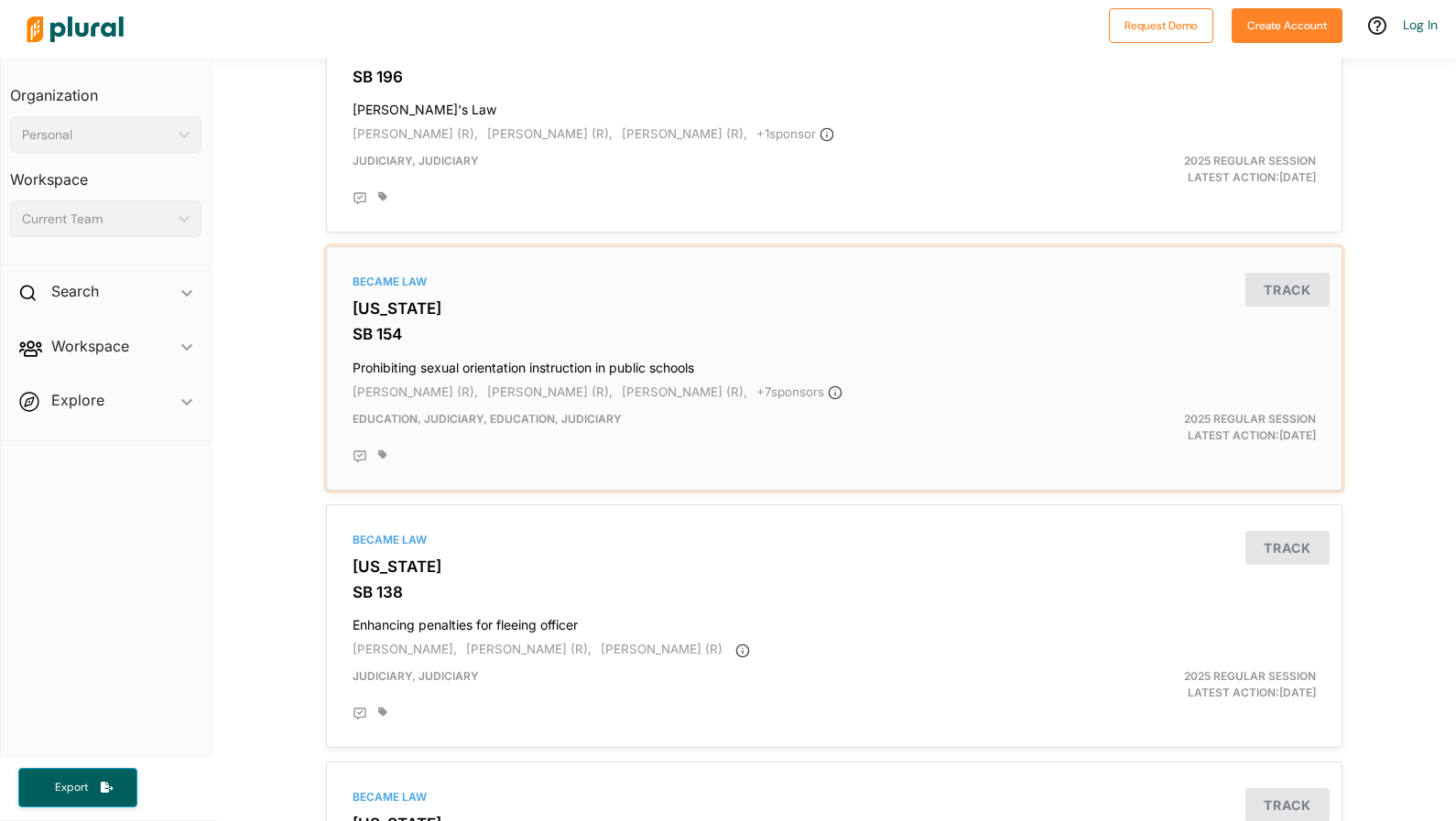
click at [606, 412] on div "Education, Judiciary, Education, Judiciary" at bounding box center [669, 427] width 661 height 33
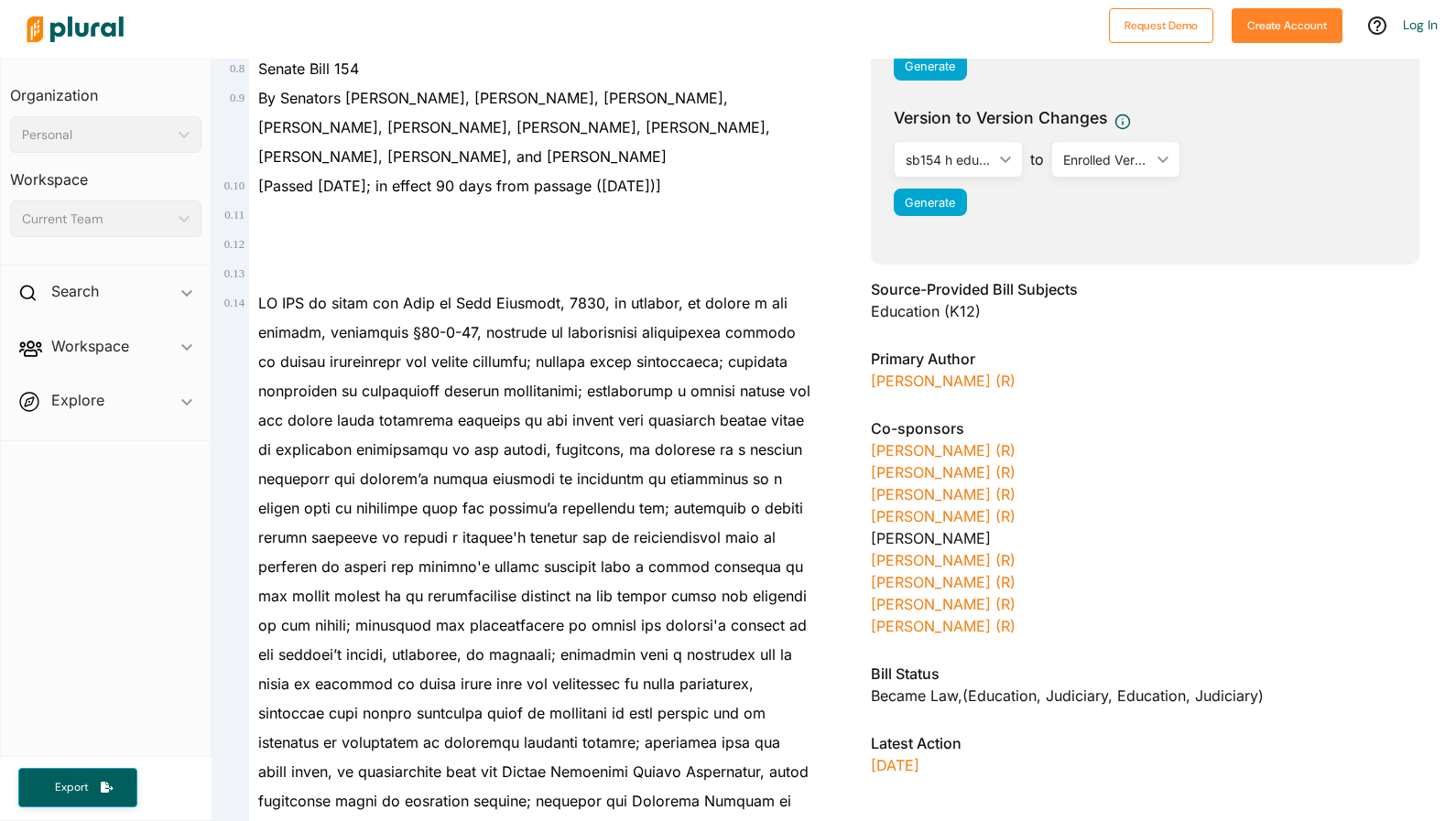
scroll to position [416, 0]
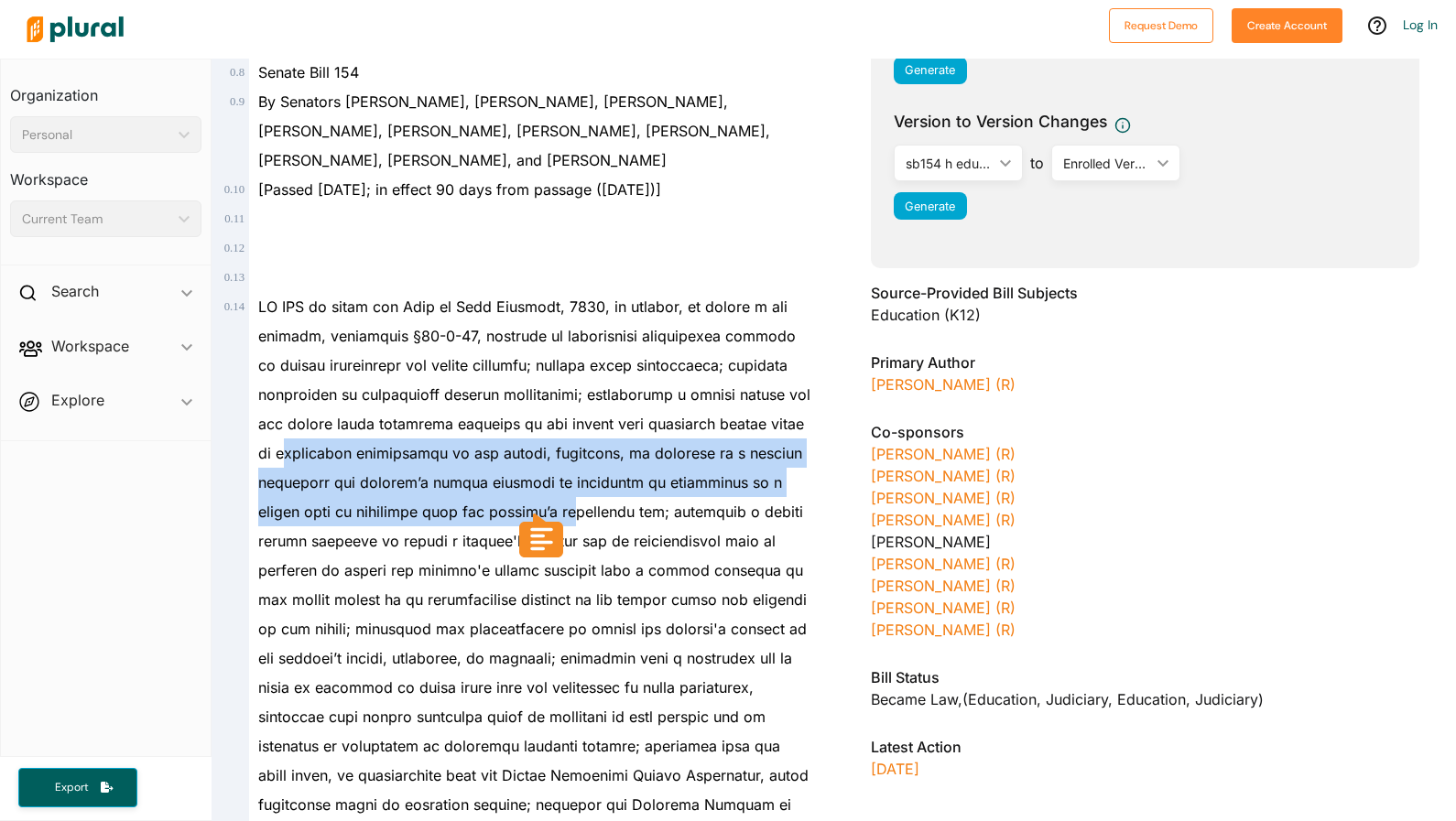
drag, startPoint x: 327, startPoint y: 421, endPoint x: 559, endPoint y: 472, distance: 237.5
click at [559, 472] on div at bounding box center [530, 585] width 563 height 586
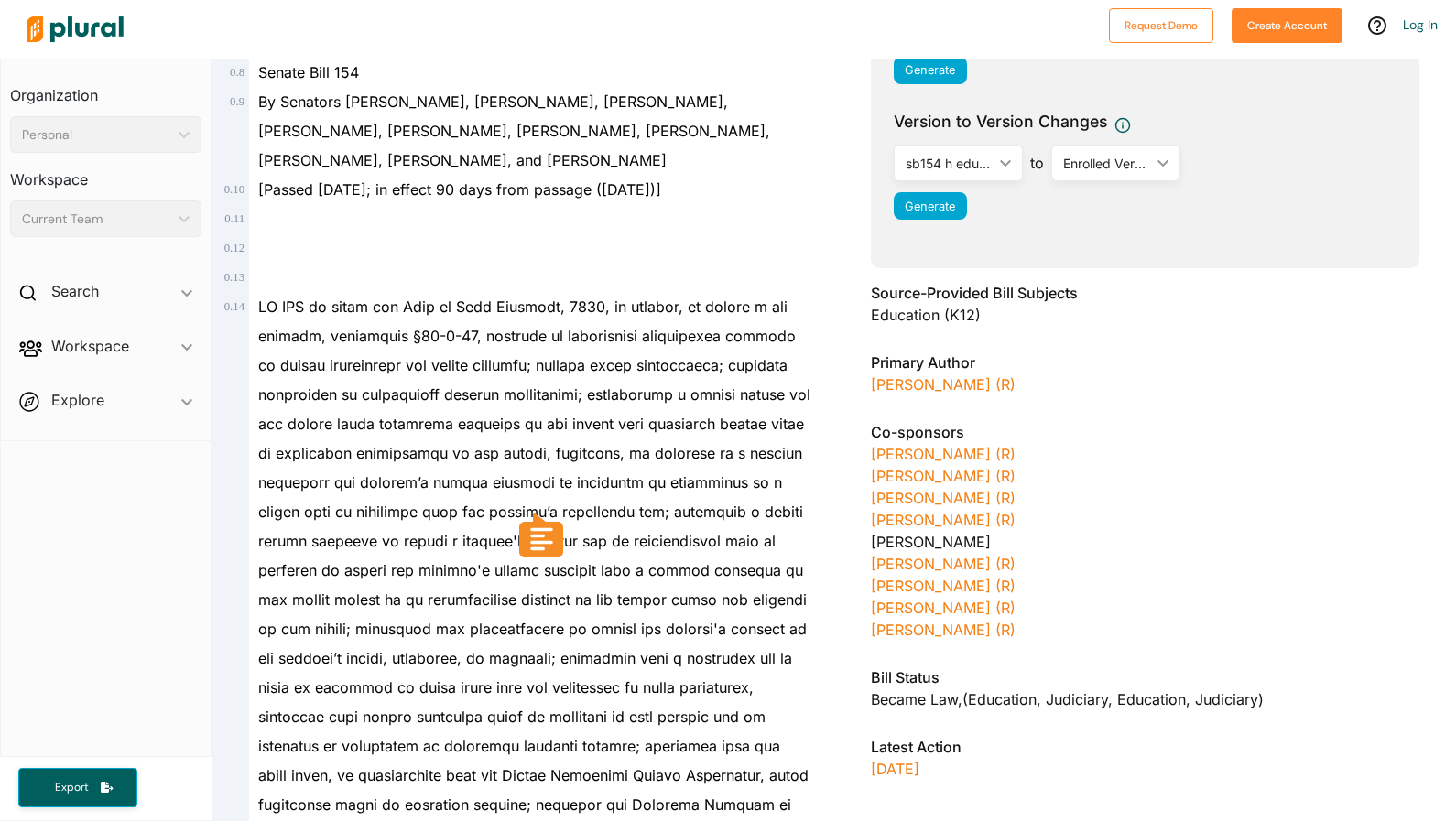
click at [662, 472] on div at bounding box center [530, 585] width 563 height 586
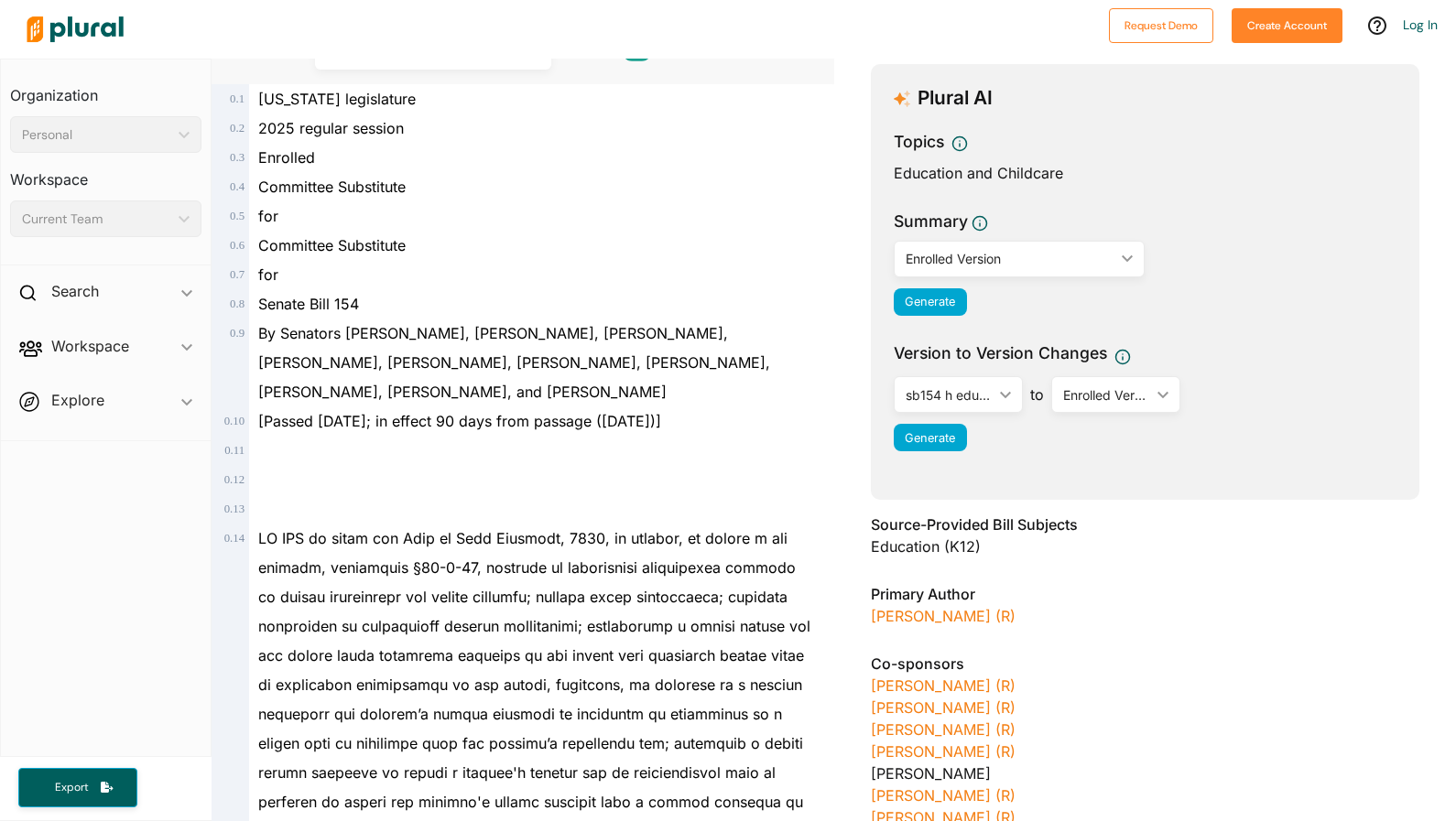
scroll to position [85, 0]
